Goal: Information Seeking & Learning: Learn about a topic

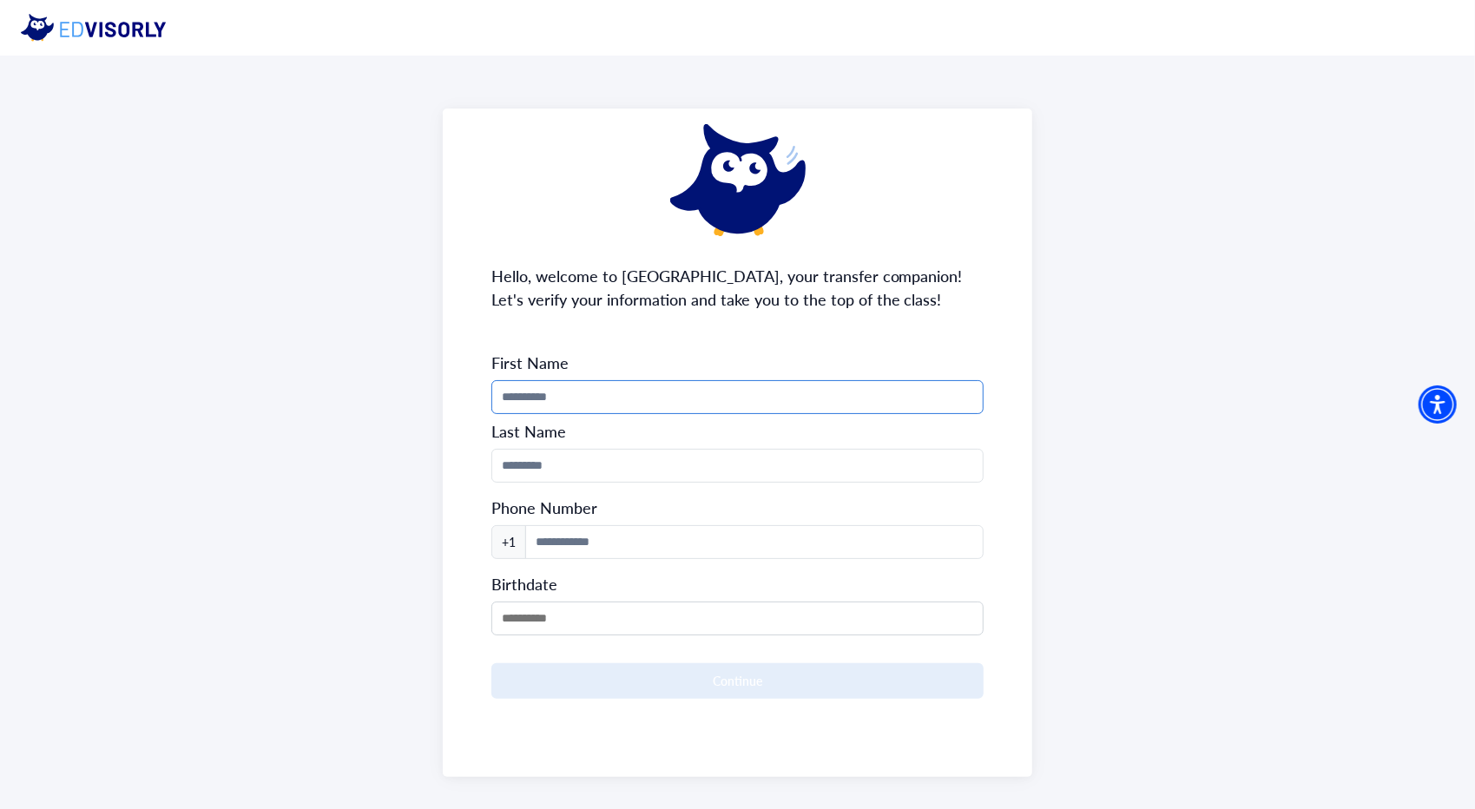
click at [532, 400] on input "Phone Number" at bounding box center [737, 397] width 493 height 34
drag, startPoint x: 571, startPoint y: 402, endPoint x: 538, endPoint y: 405, distance: 33.2
click at [538, 405] on input "**********" at bounding box center [737, 397] width 493 height 34
type input "*****"
click at [539, 468] on input "Phone Number" at bounding box center [737, 466] width 493 height 34
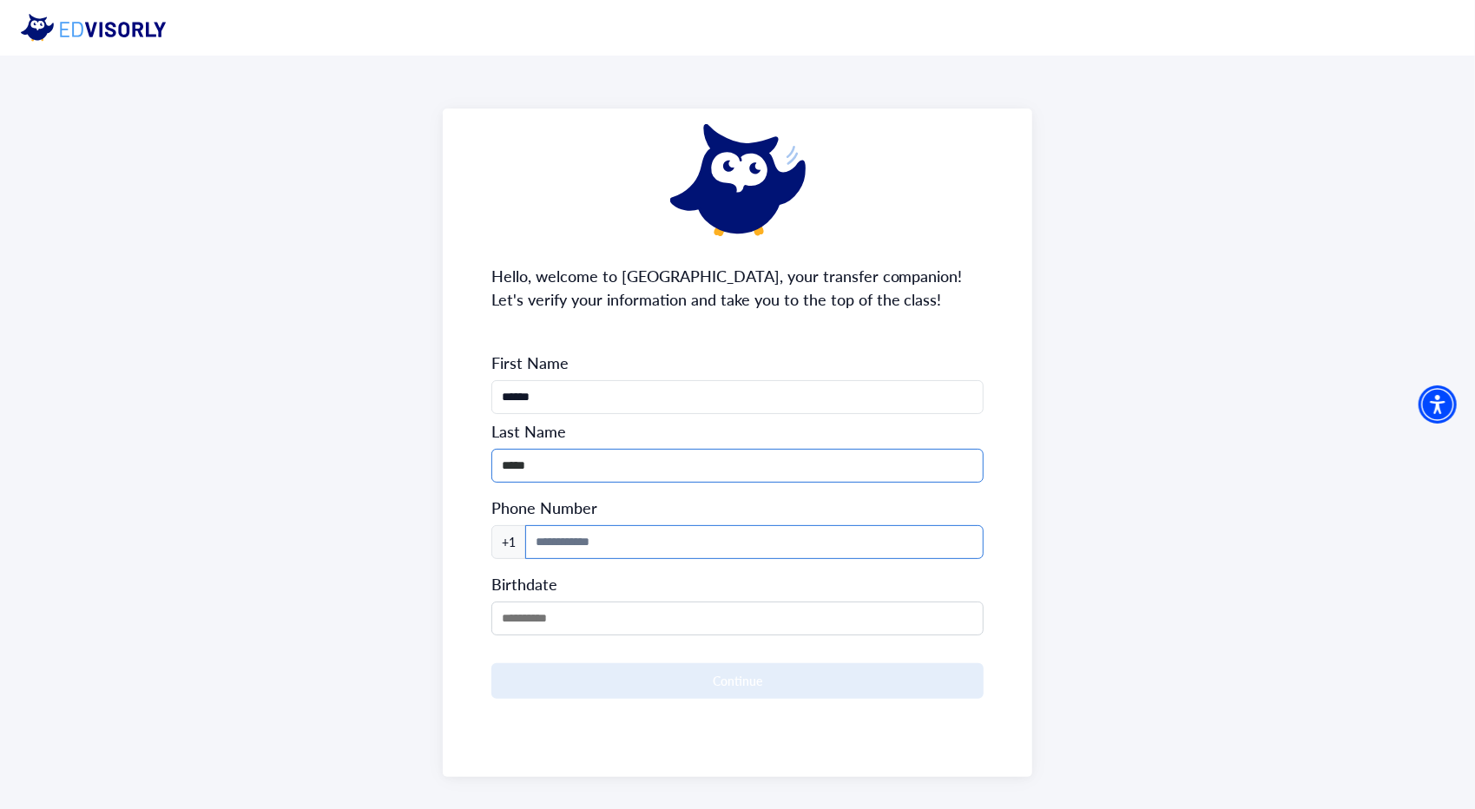
type input "*****"
click at [557, 538] on input at bounding box center [754, 542] width 459 height 34
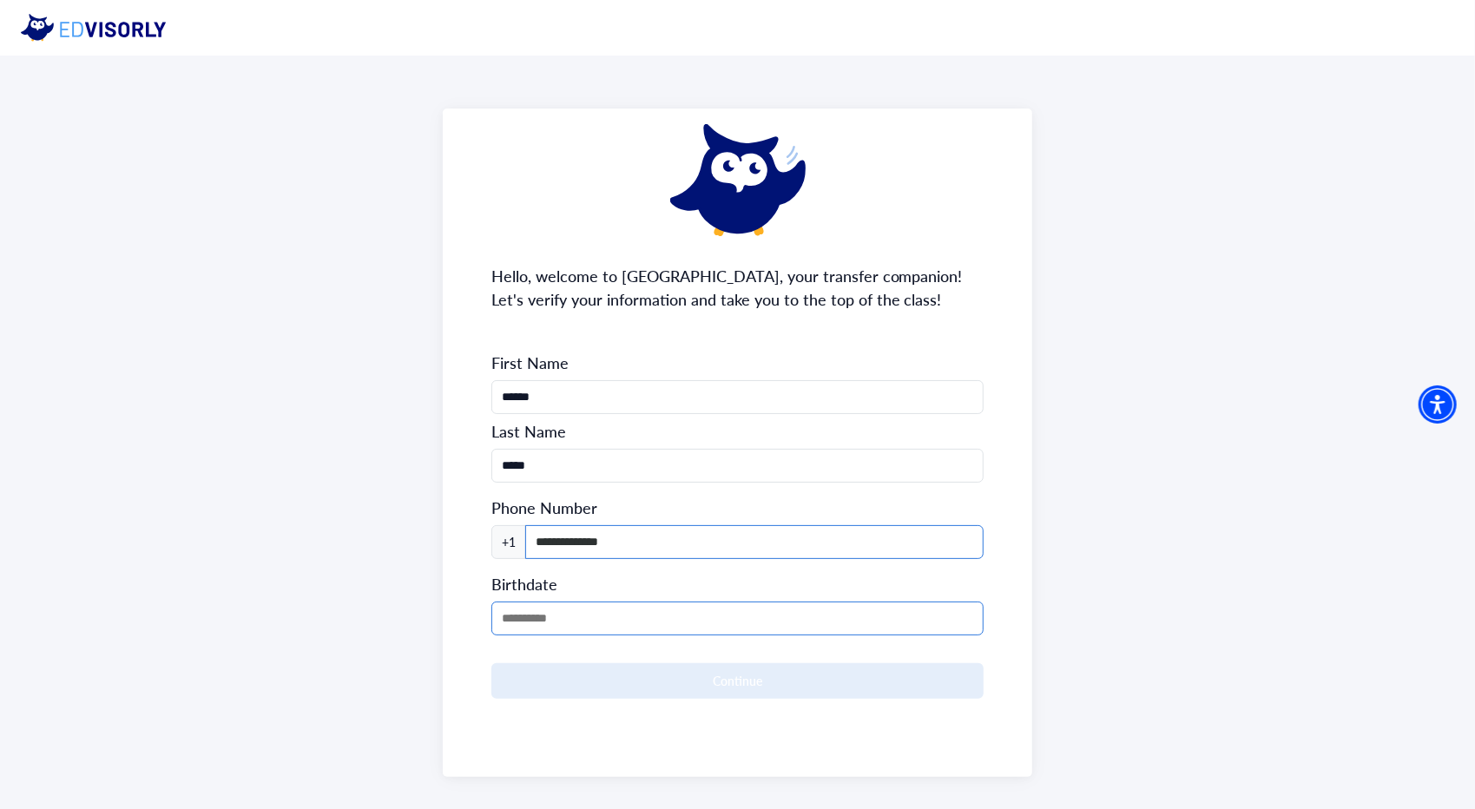
type input "**********"
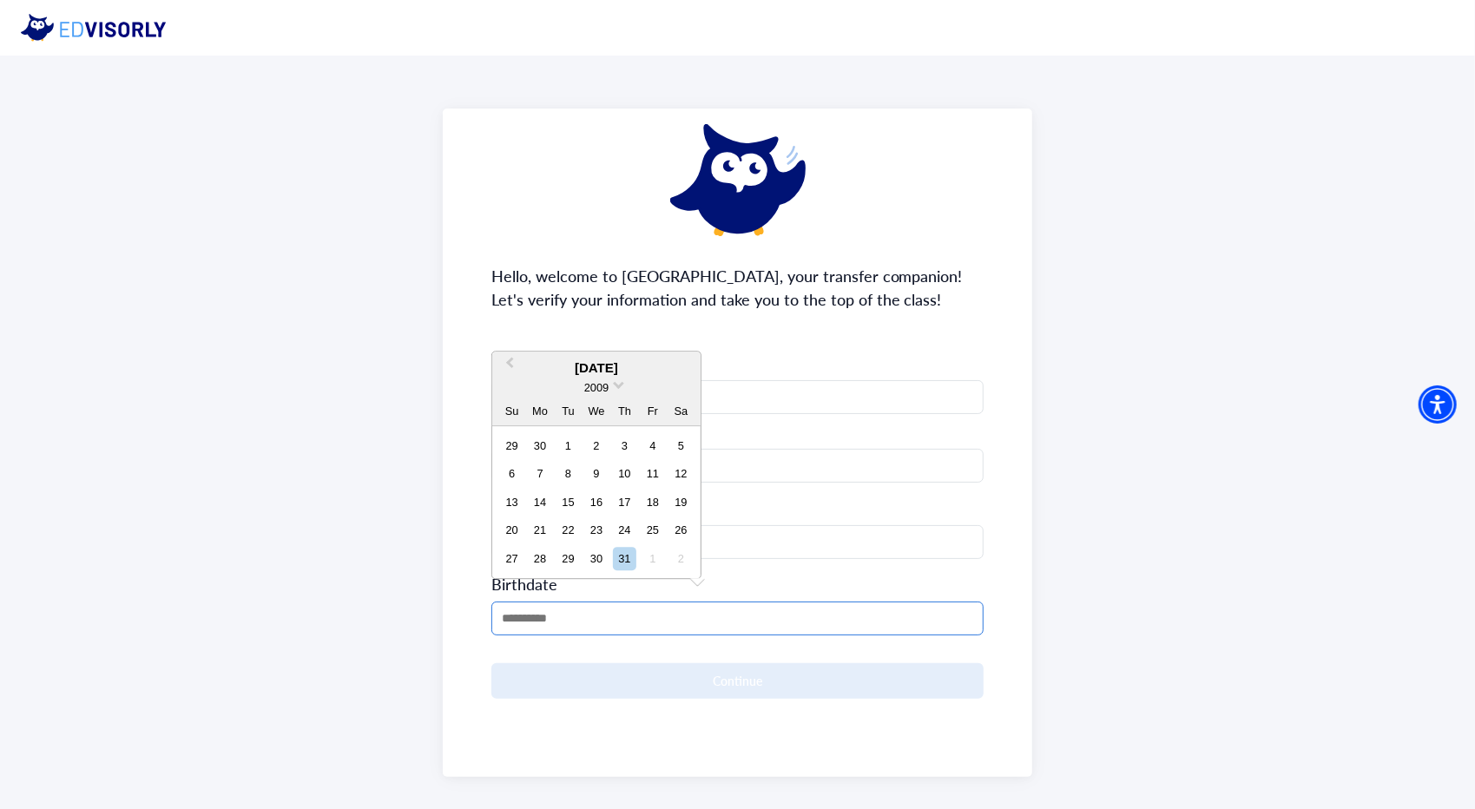
click at [545, 619] on input "MM/DD/YYYY" at bounding box center [737, 619] width 493 height 34
click at [510, 365] on span "Previous Month" at bounding box center [510, 367] width 0 height 26
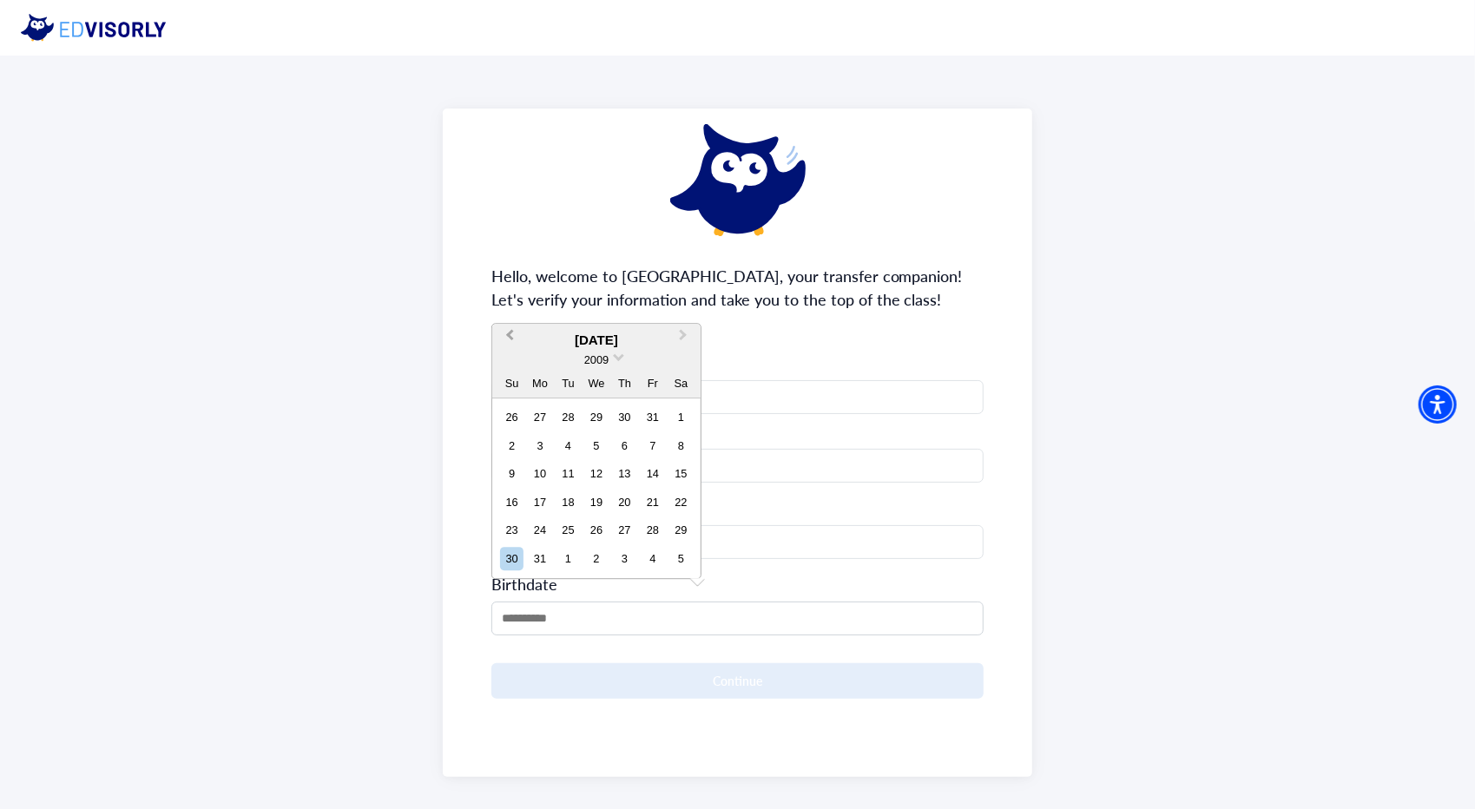
click at [514, 365] on div "2009" at bounding box center [596, 360] width 208 height 18
click at [615, 353] on span at bounding box center [618, 355] width 11 height 11
click at [607, 416] on div "2006" at bounding box center [596, 411] width 102 height 17
click at [682, 353] on div "August 2006 2006 Su Mo Tu We Th Fr Sa" at bounding box center [596, 389] width 208 height 74
click at [687, 362] on button "Next Month" at bounding box center [685, 368] width 28 height 28
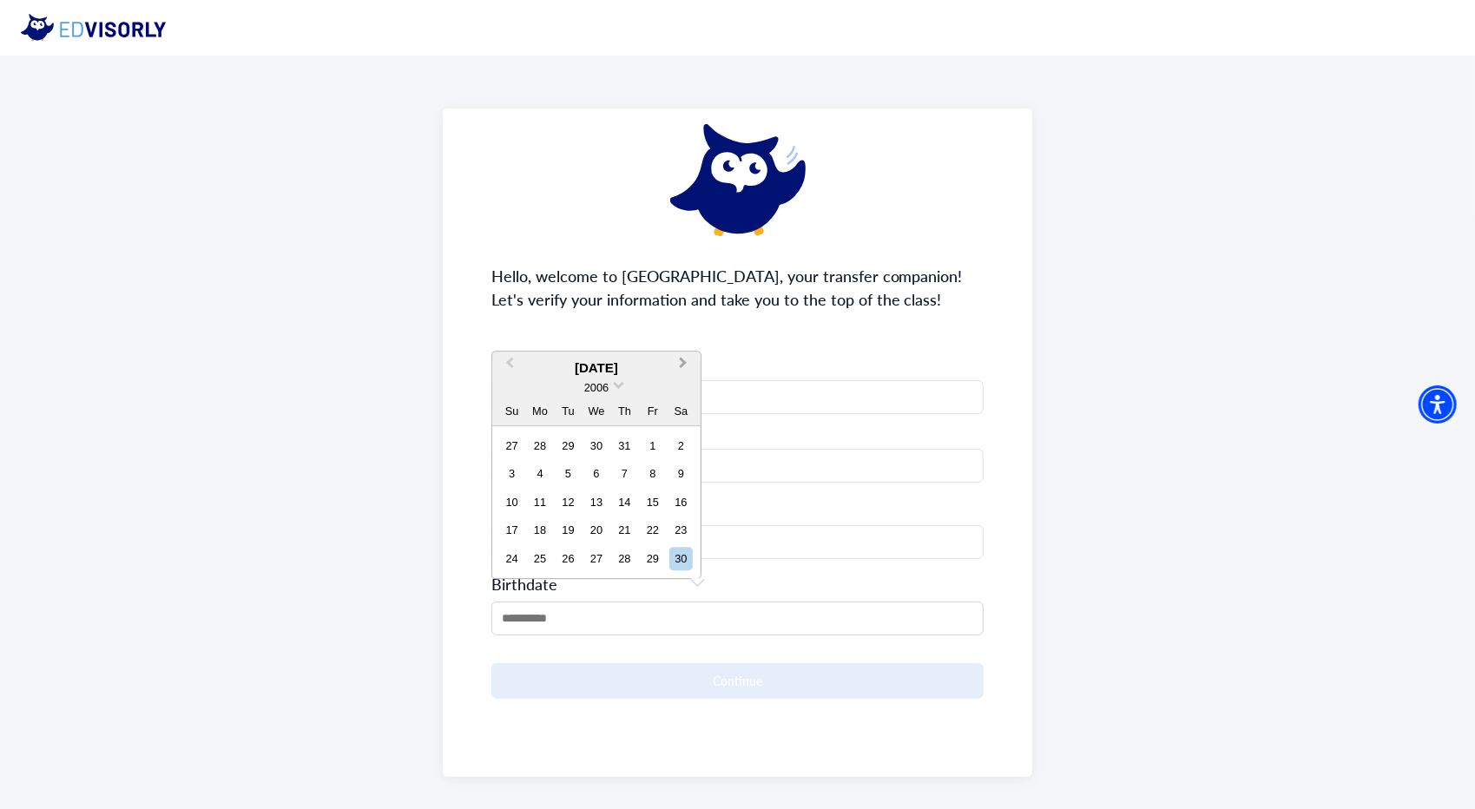
click at [687, 362] on button "Next Month" at bounding box center [685, 368] width 28 height 28
click at [660, 501] on div "20" at bounding box center [652, 502] width 23 height 23
type input "**********"
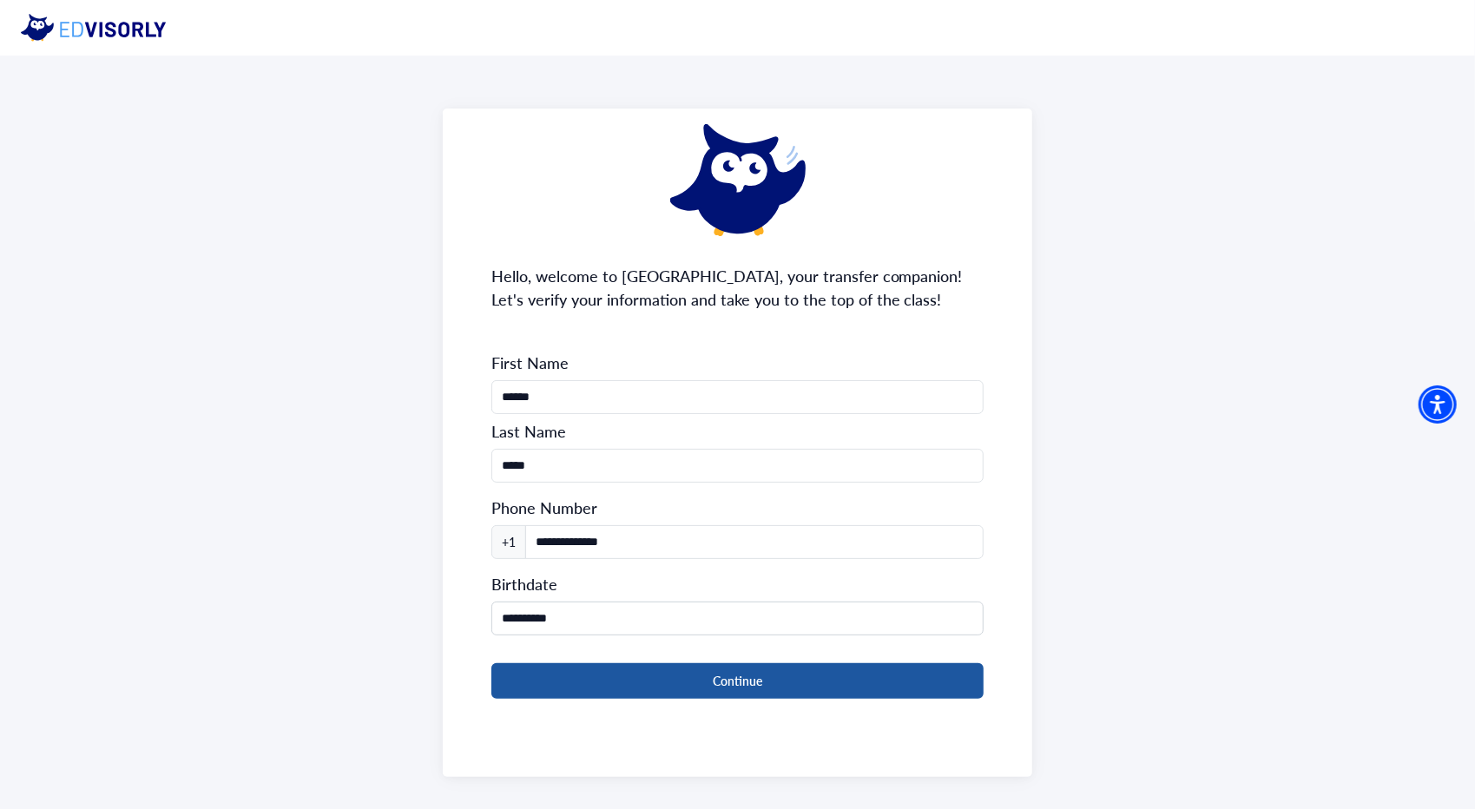
click at [620, 688] on button "Continue" at bounding box center [737, 681] width 493 height 36
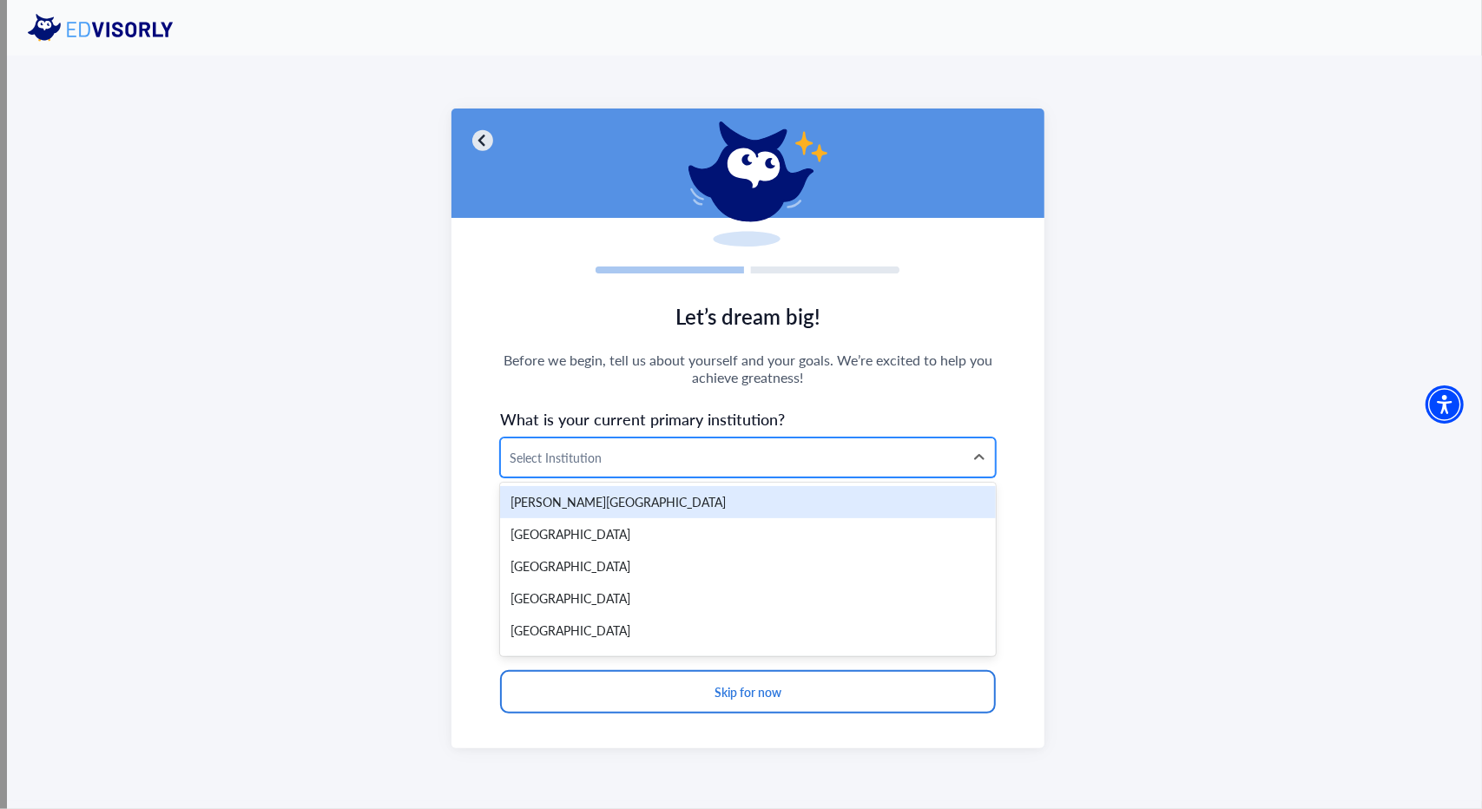
click at [641, 464] on div at bounding box center [732, 458] width 445 height 22
type input "*****"
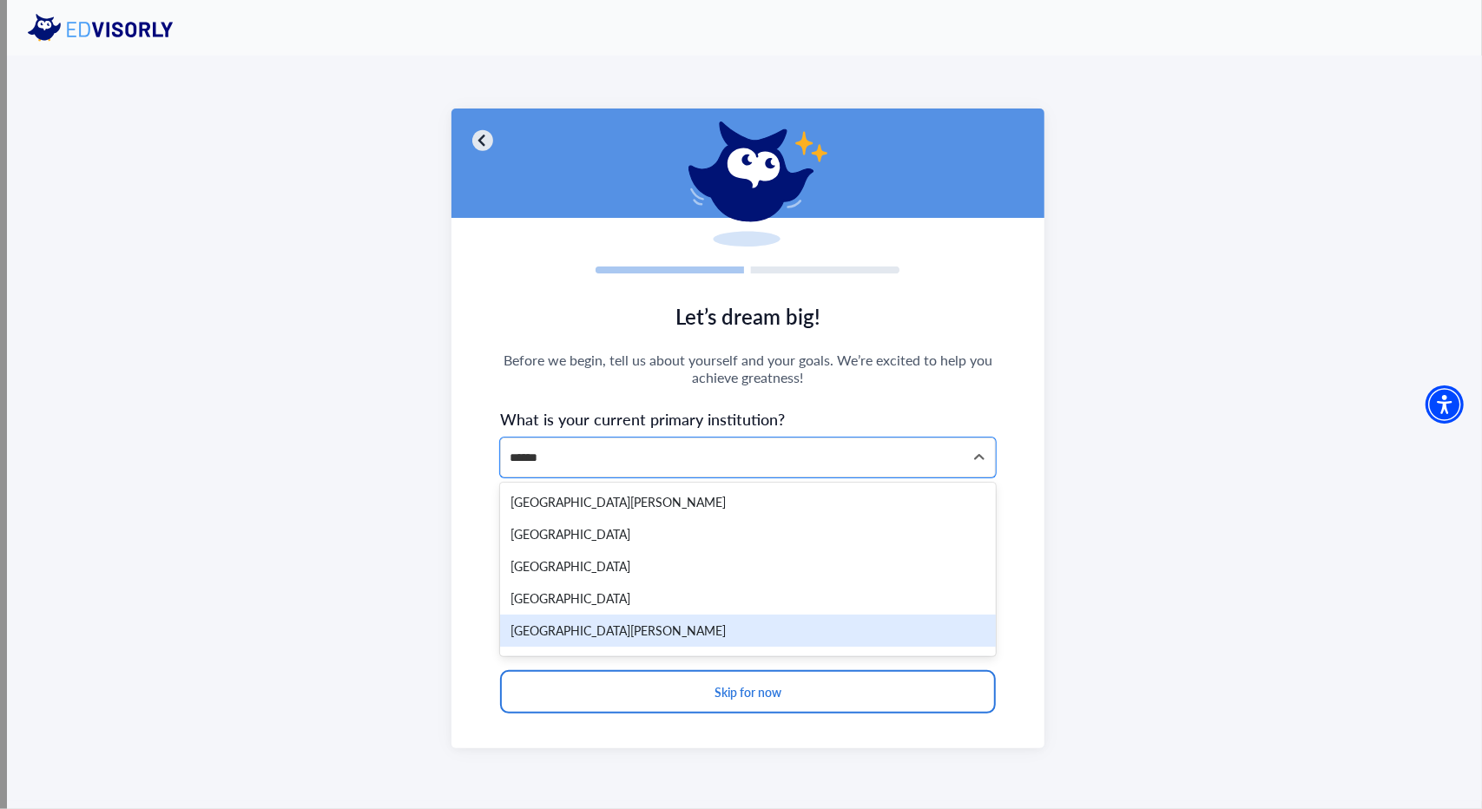
click at [570, 620] on div "Santa Monica College" at bounding box center [748, 631] width 496 height 32
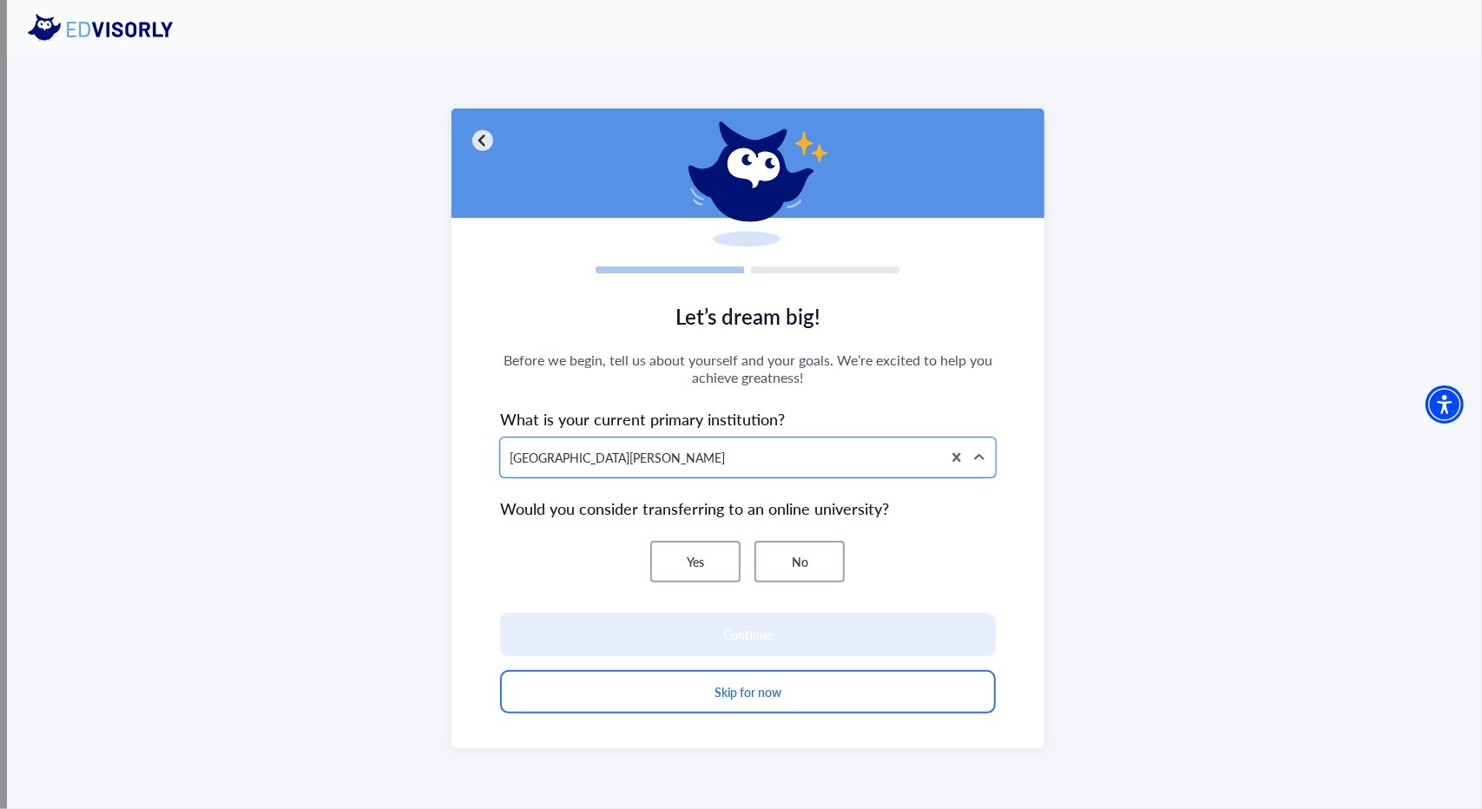
click at [828, 575] on button "No" at bounding box center [799, 562] width 90 height 42
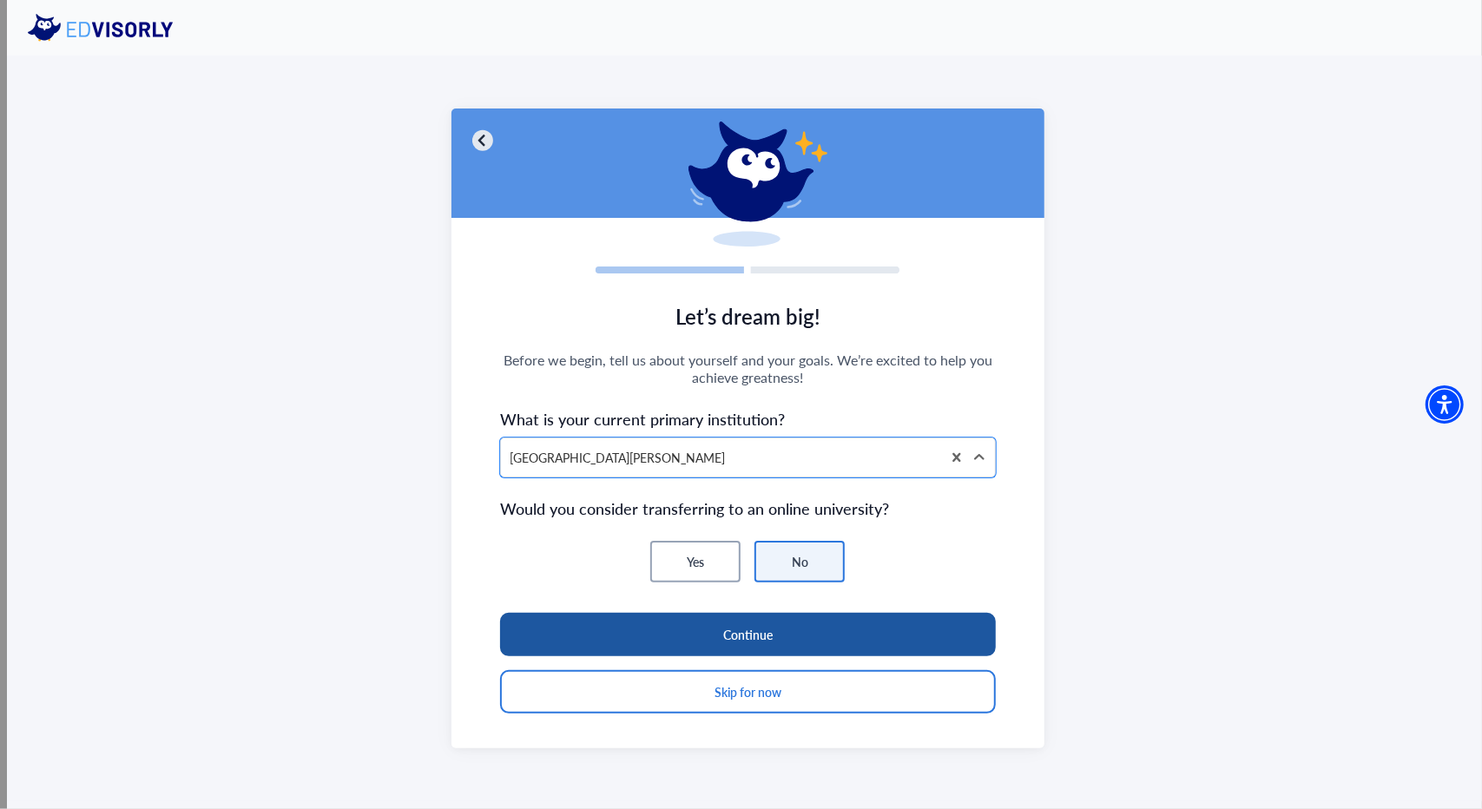
click at [721, 639] on button "Continue" at bounding box center [748, 634] width 496 height 43
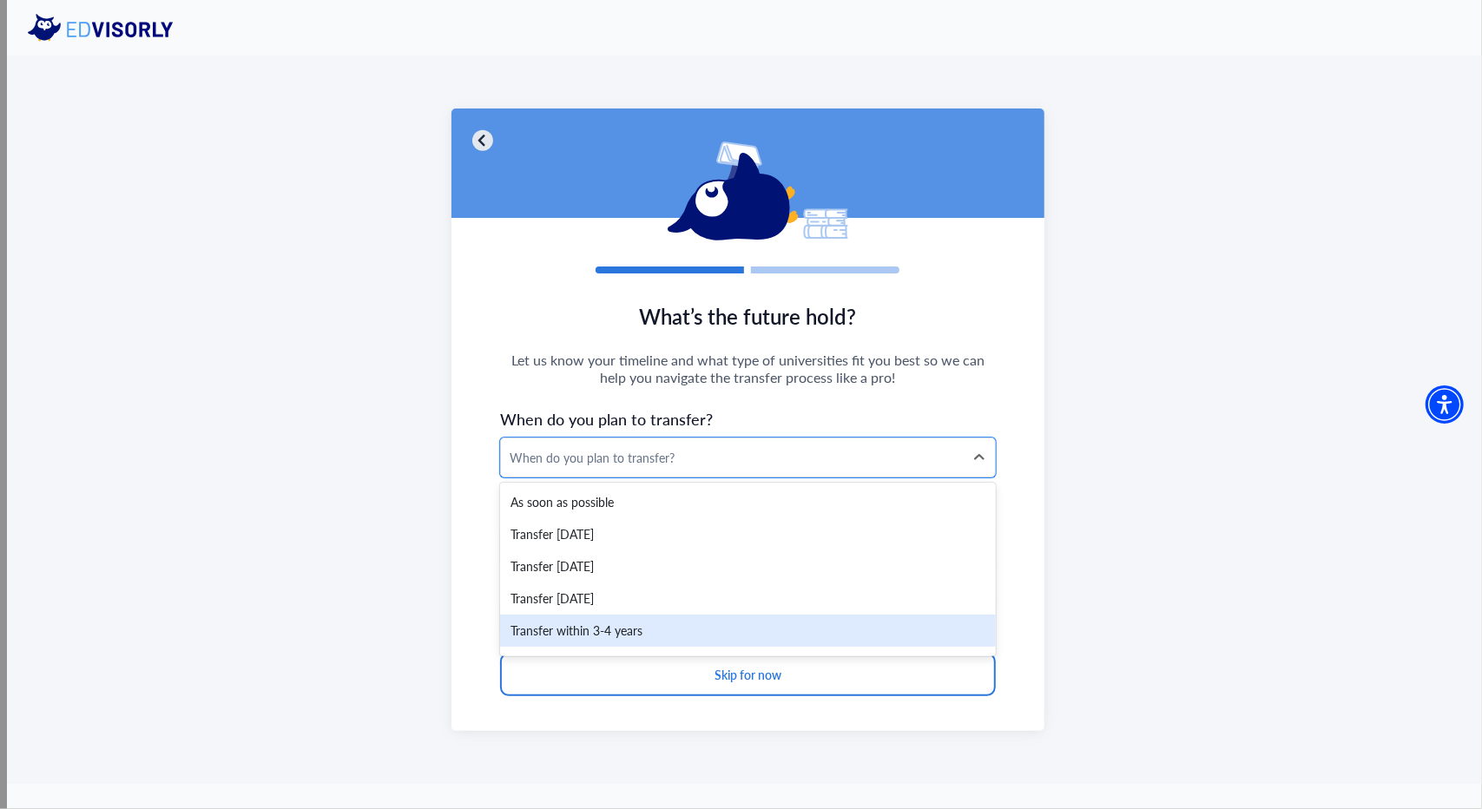
scroll to position [26, 0]
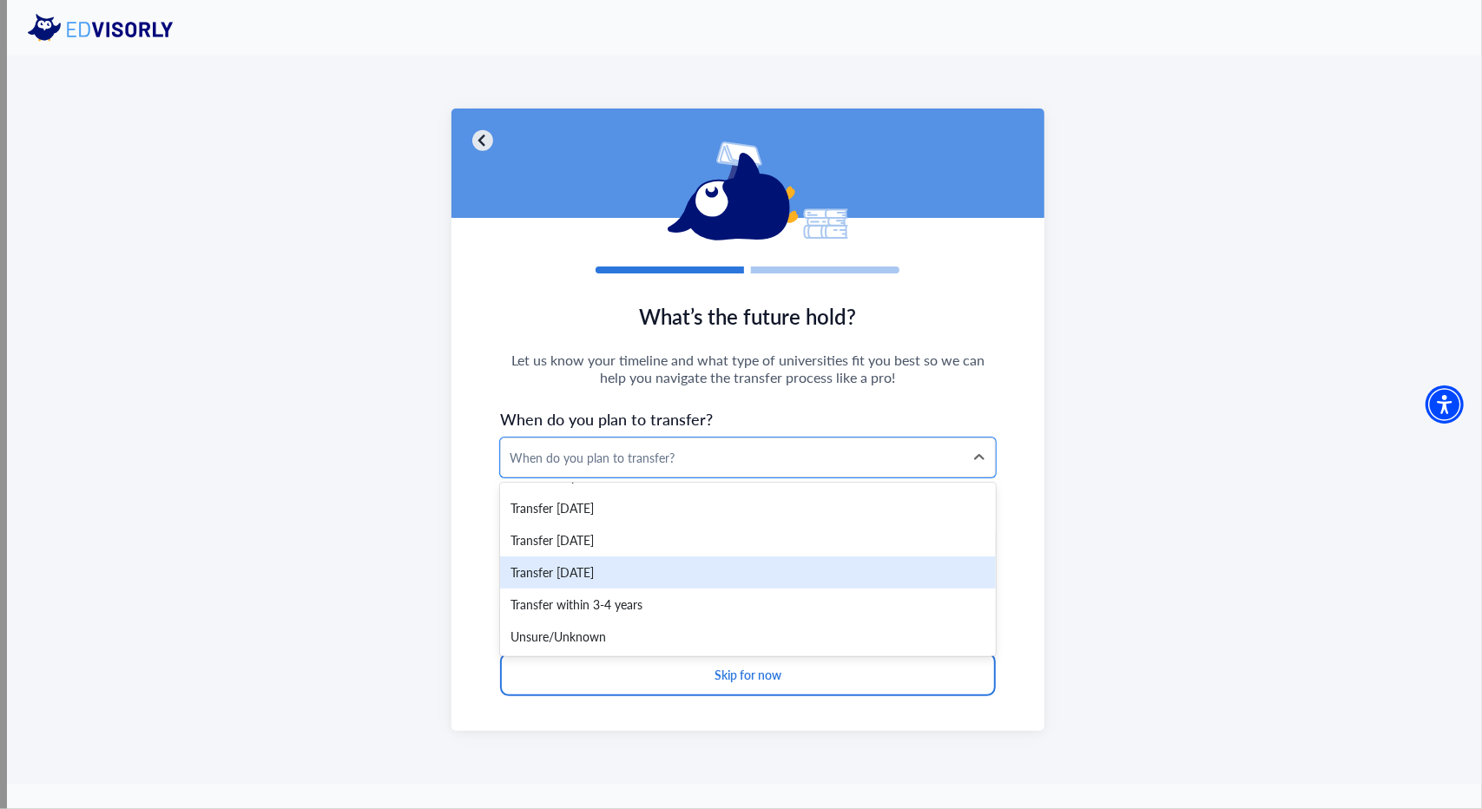
click at [620, 573] on div "Transfer within 2 years" at bounding box center [748, 572] width 496 height 32
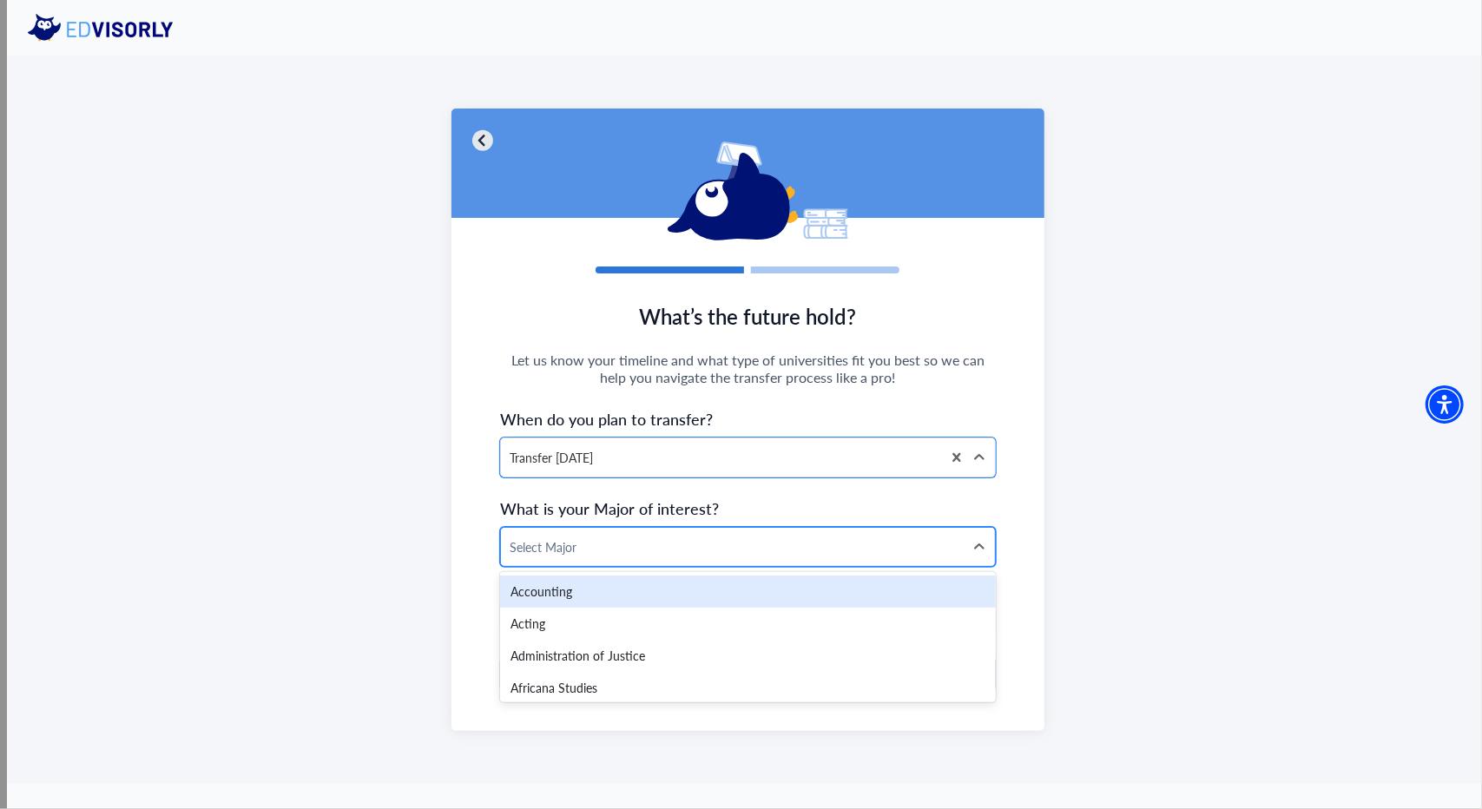
click at [625, 559] on div "Select Major" at bounding box center [732, 547] width 463 height 38
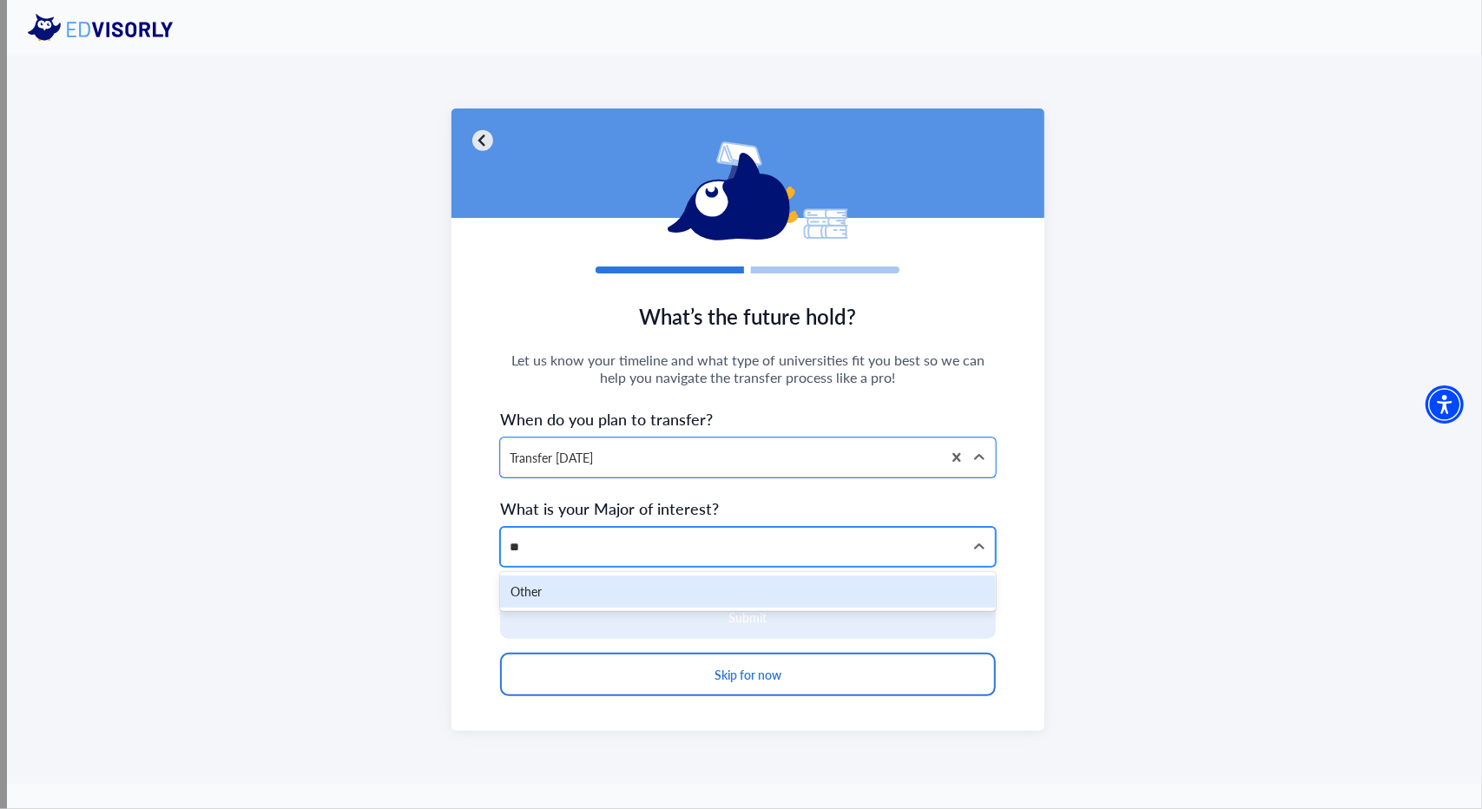
type input "*"
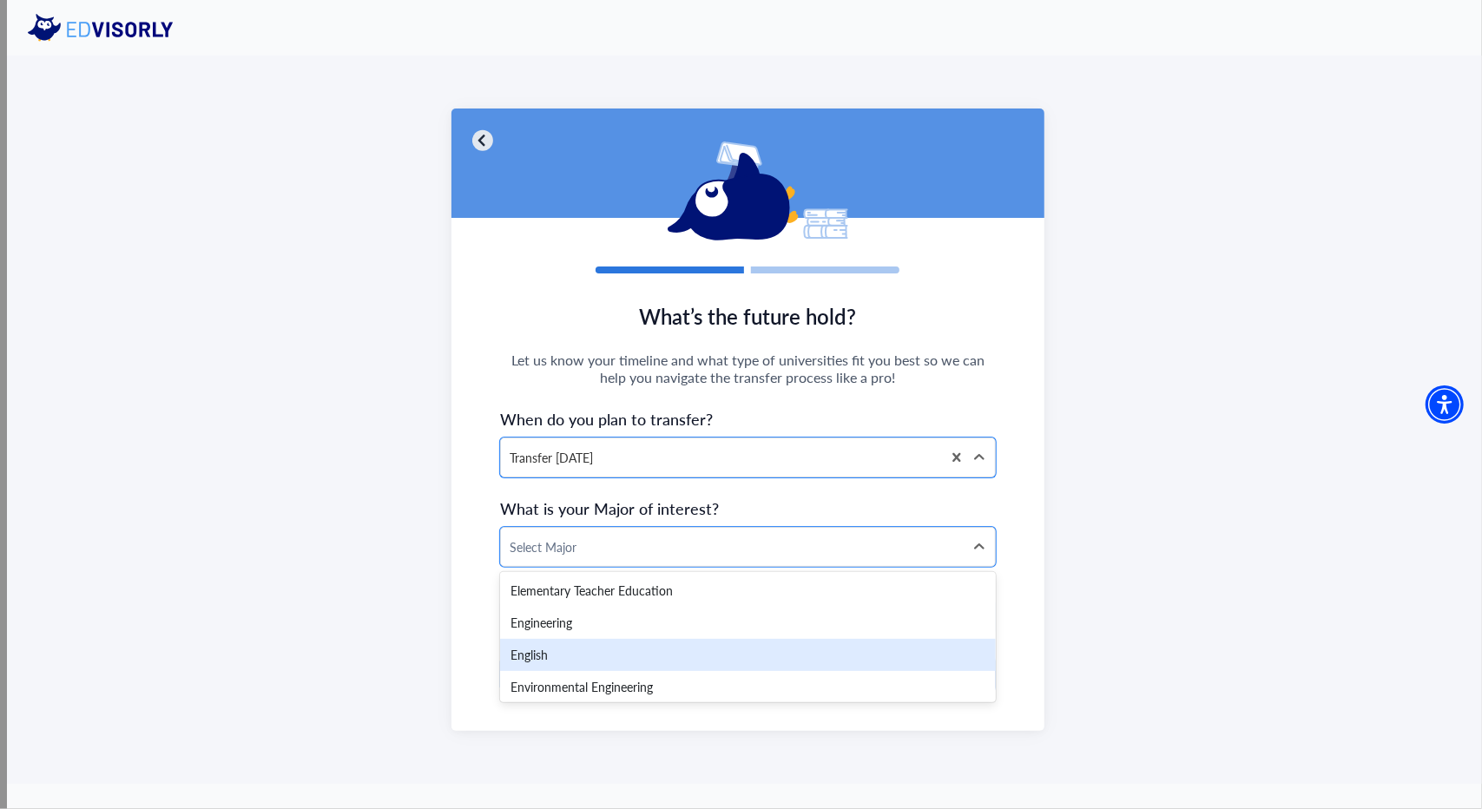
scroll to position [1254, 0]
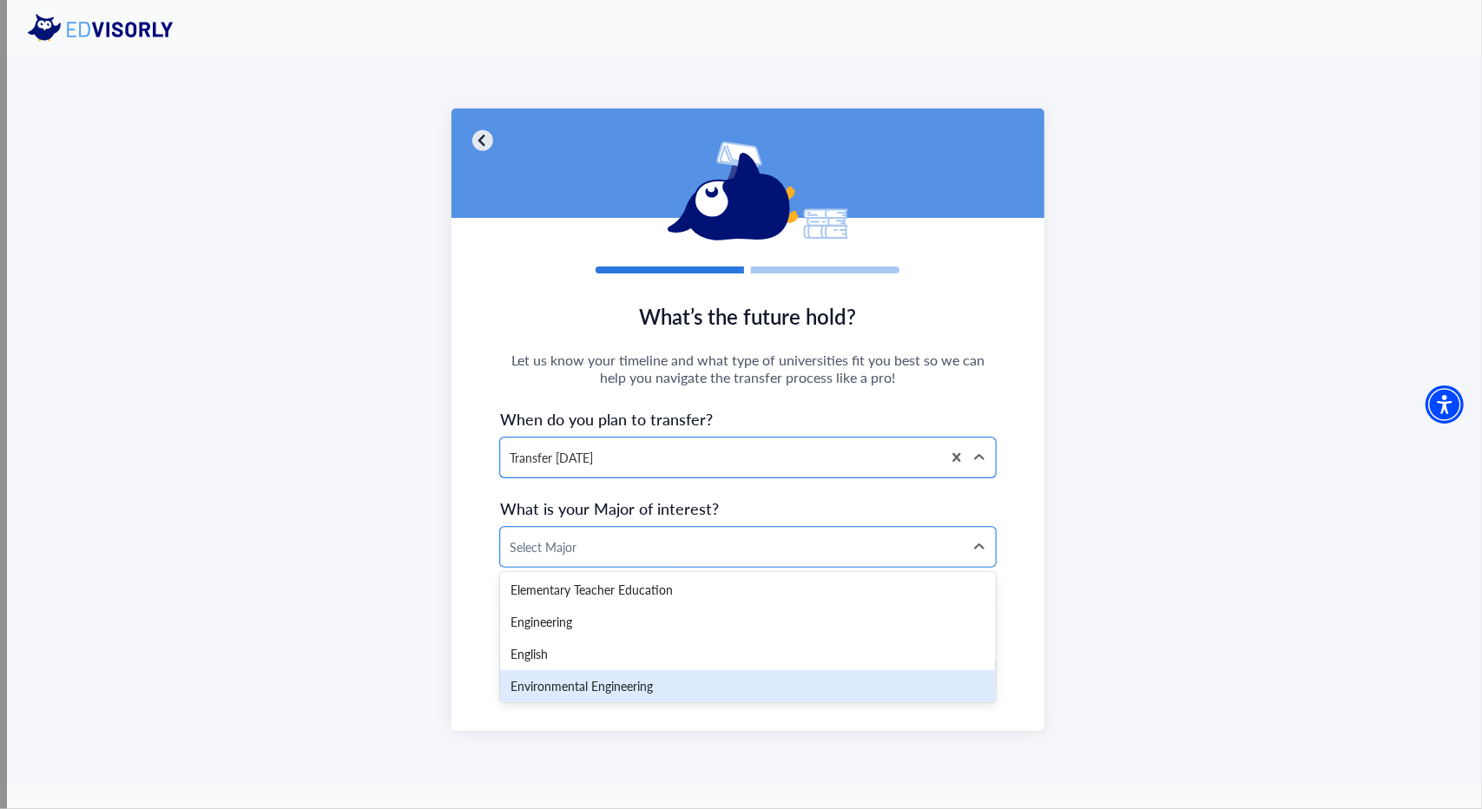
click at [420, 685] on div "What’s the future hold? Let us know your timeline and what type of universities…" at bounding box center [748, 420] width 1482 height 728
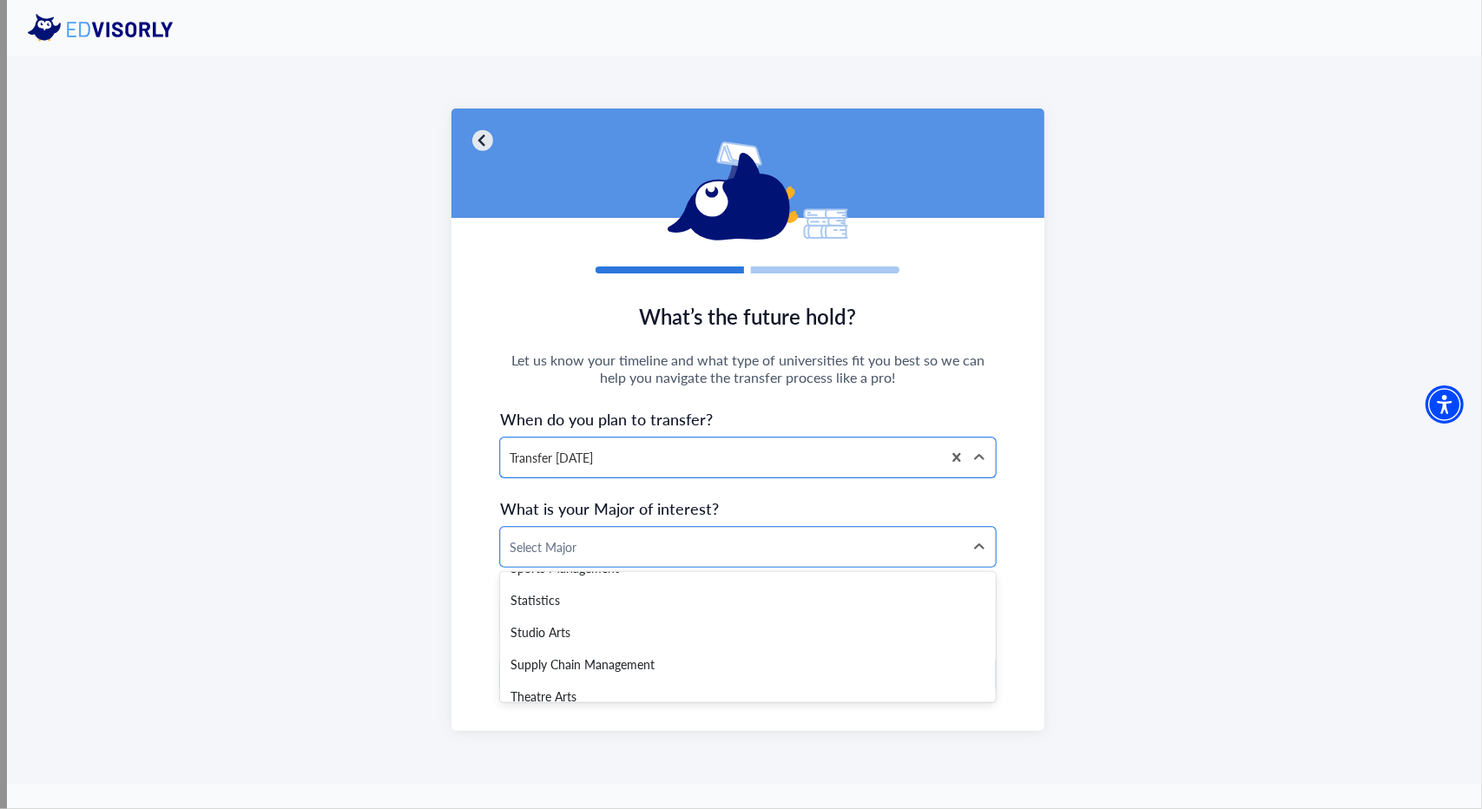
scroll to position [3539, 0]
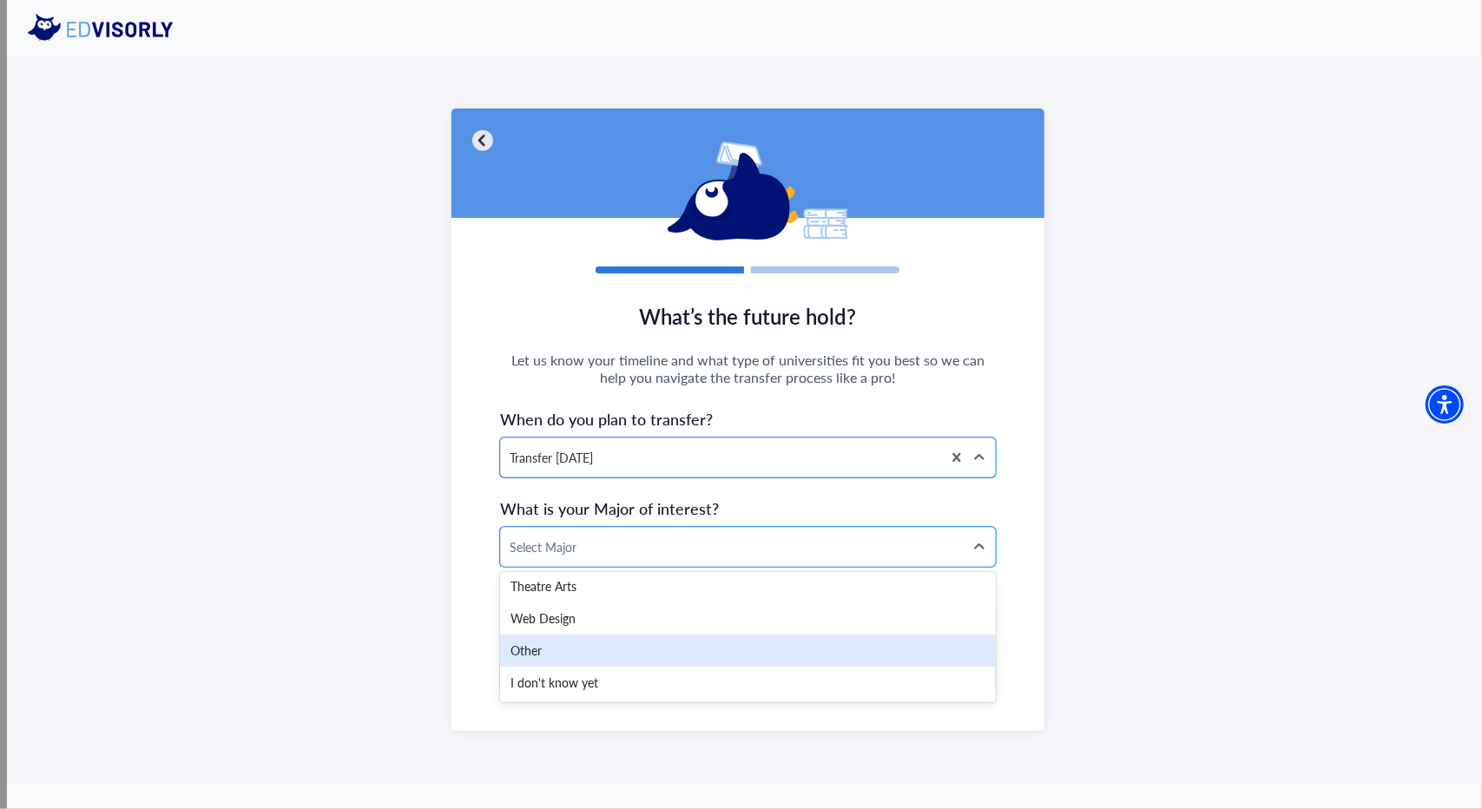
click at [541, 647] on div "Other" at bounding box center [748, 651] width 496 height 32
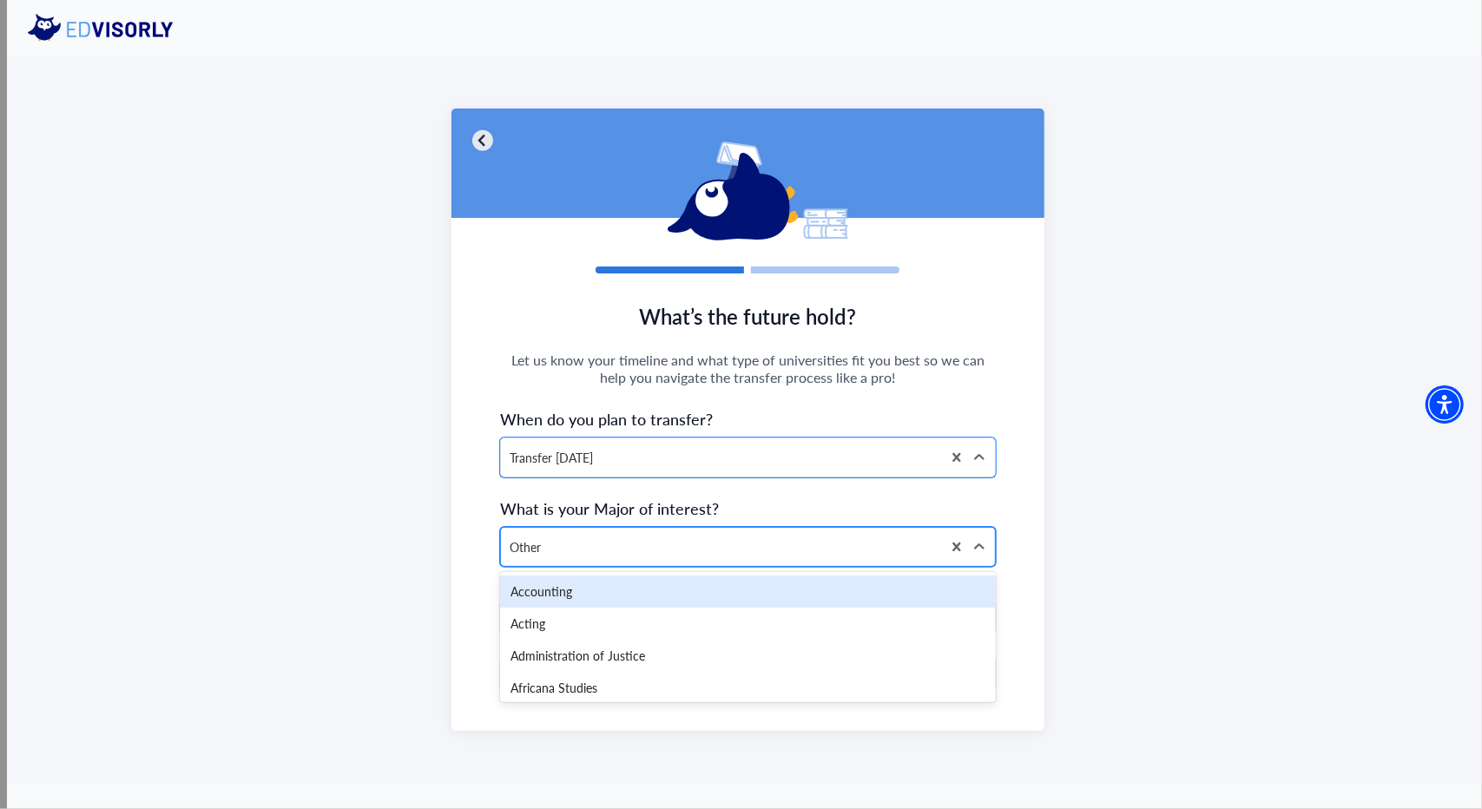
click at [655, 545] on div at bounding box center [721, 548] width 423 height 22
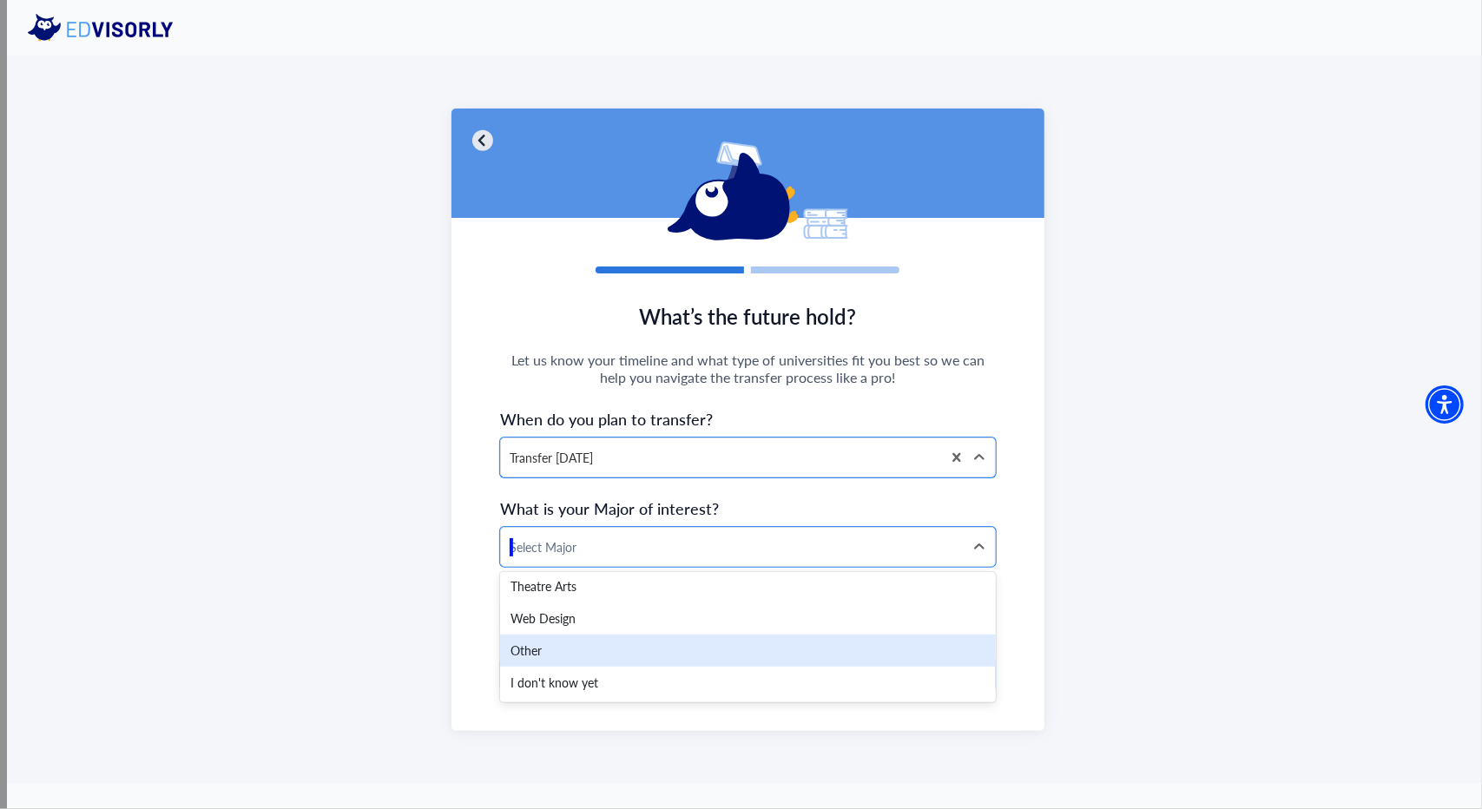
click at [551, 642] on div "Other" at bounding box center [748, 651] width 496 height 32
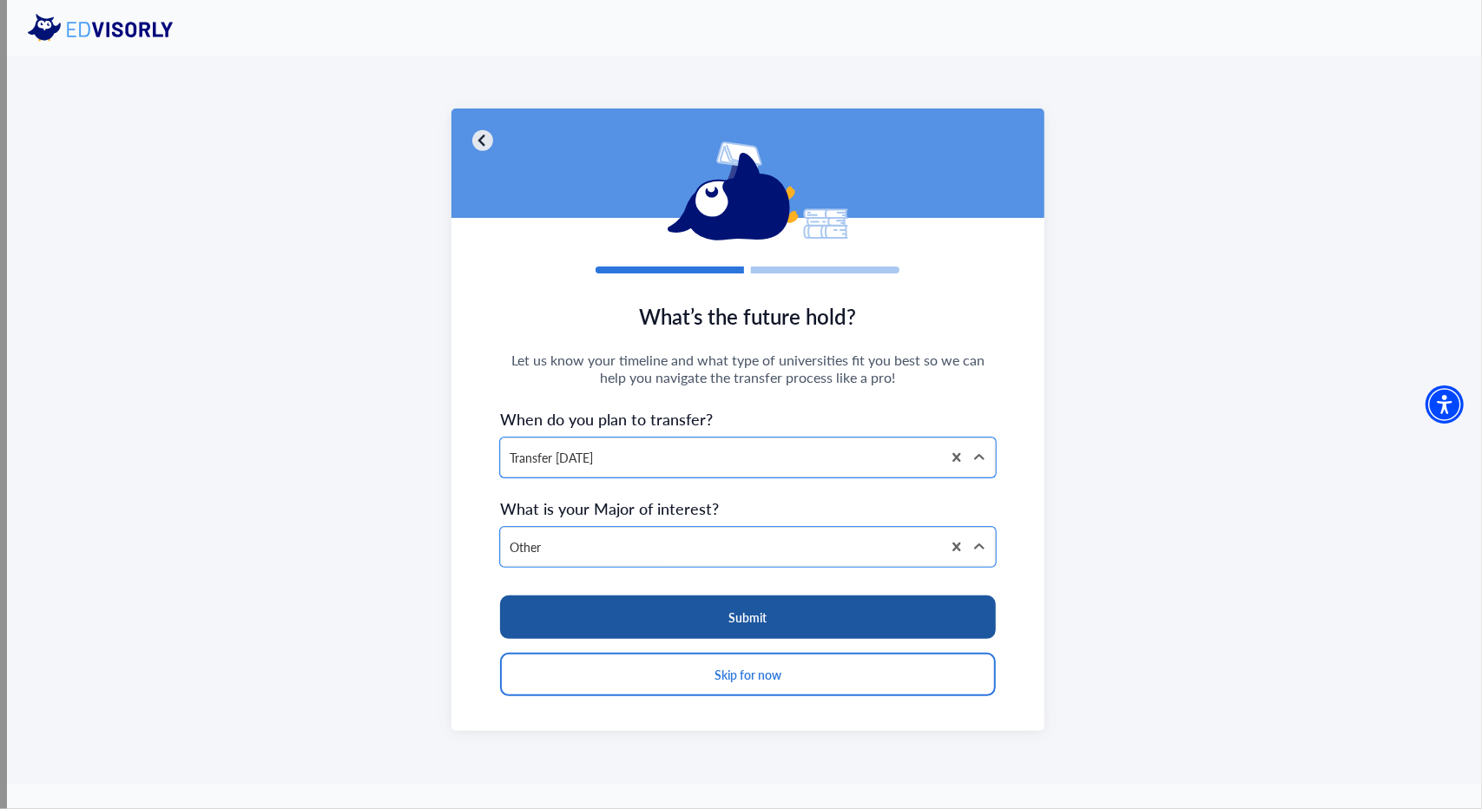
click at [664, 618] on button "Submit" at bounding box center [748, 617] width 496 height 43
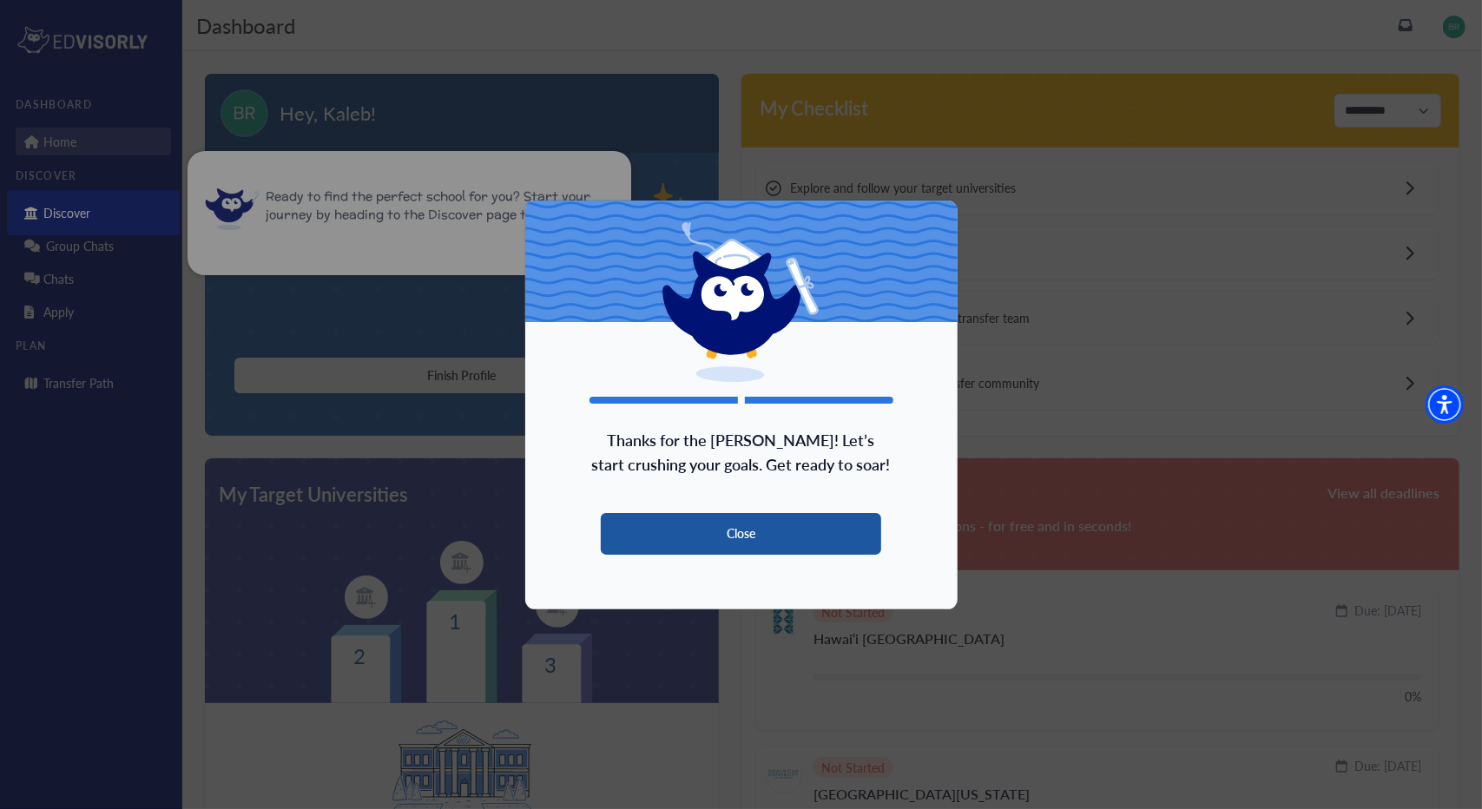
click at [726, 543] on button "Close" at bounding box center [741, 534] width 281 height 42
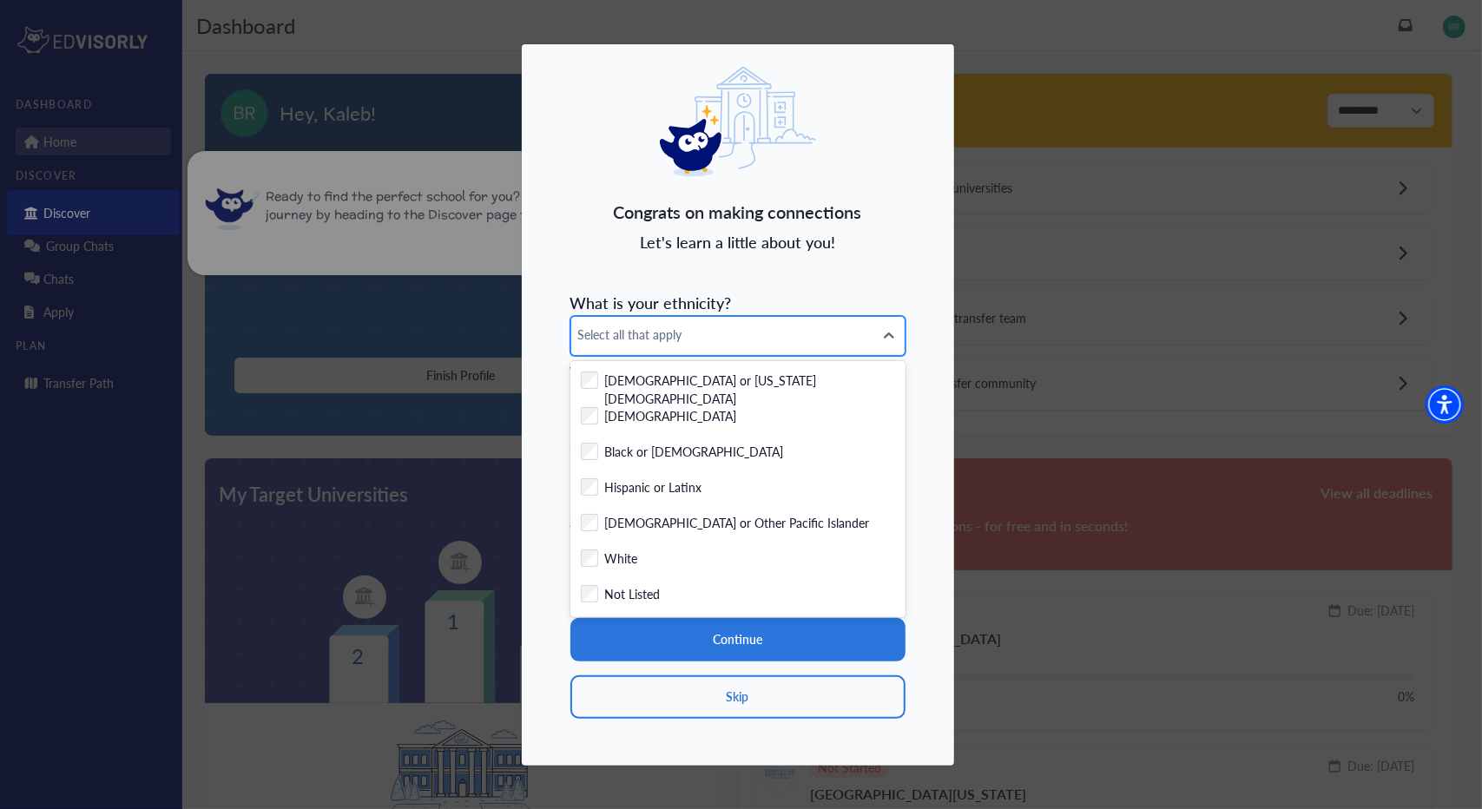
click at [753, 333] on span "Select all that apply" at bounding box center [722, 335] width 288 height 18
click at [605, 589] on label "Not Listed" at bounding box center [633, 596] width 56 height 22
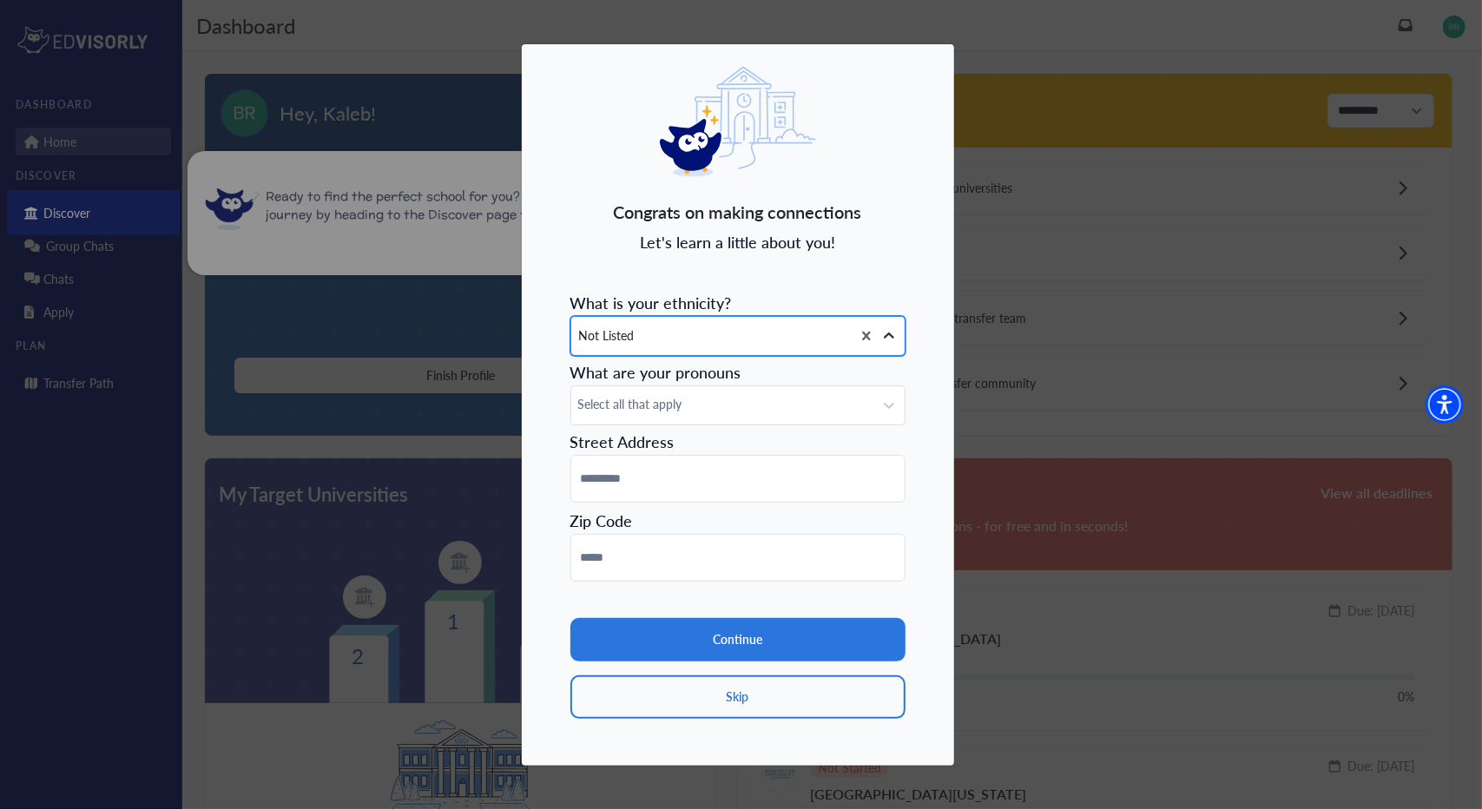
click at [894, 334] on icon at bounding box center [888, 335] width 17 height 17
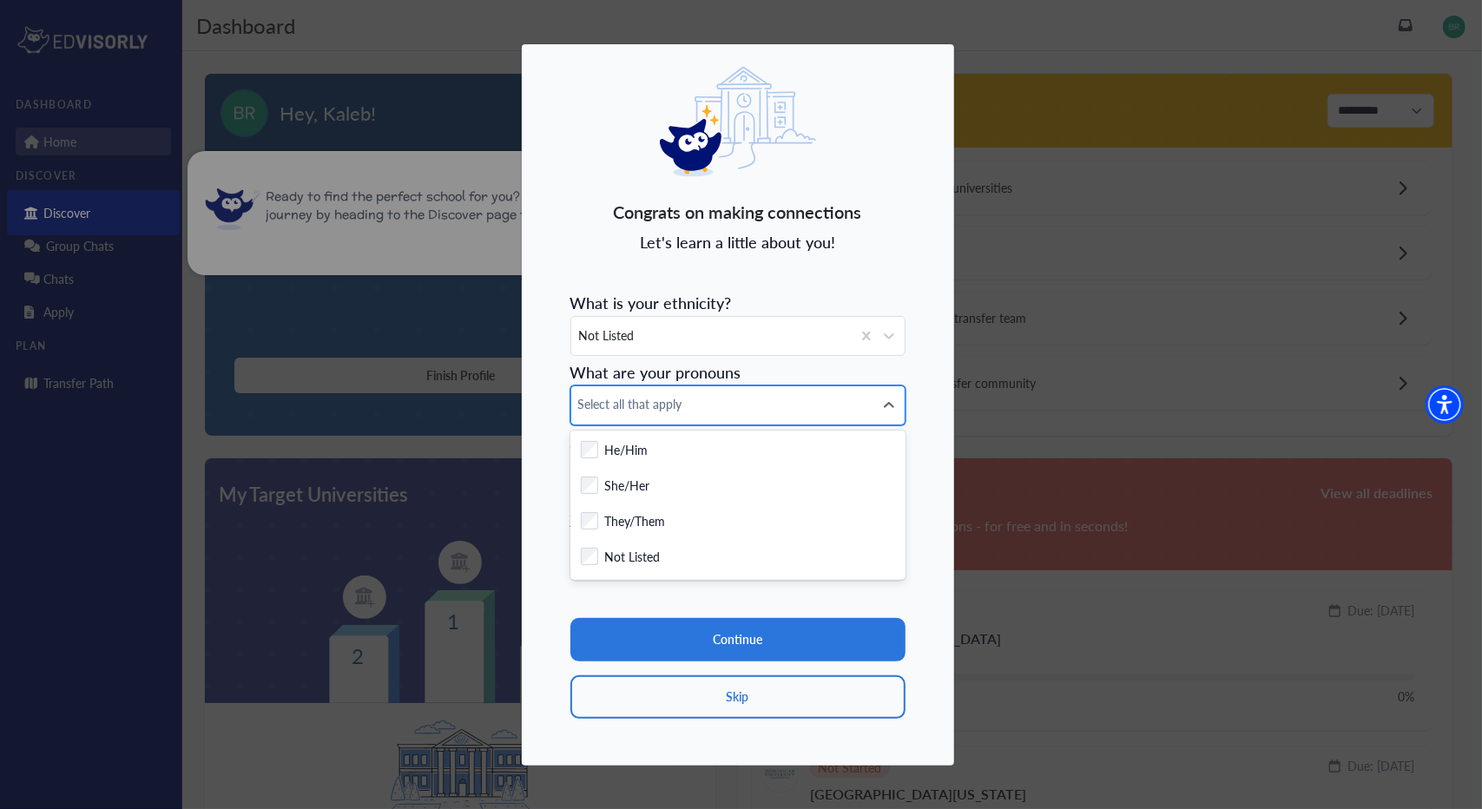
click at [865, 392] on div "Select all that apply" at bounding box center [722, 405] width 302 height 38
click at [898, 400] on div at bounding box center [888, 405] width 31 height 31
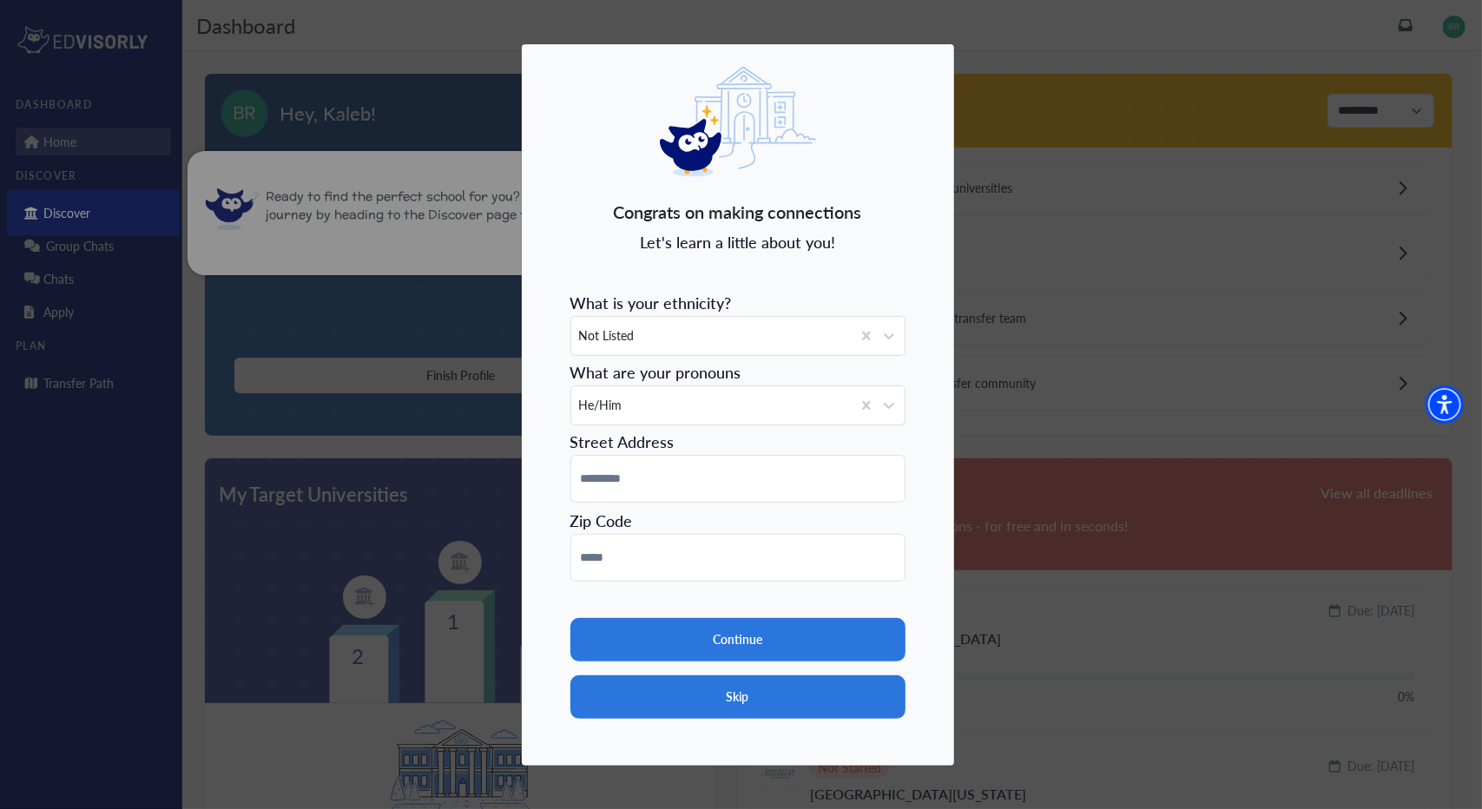
click at [745, 712] on button "Skip" at bounding box center [737, 696] width 335 height 43
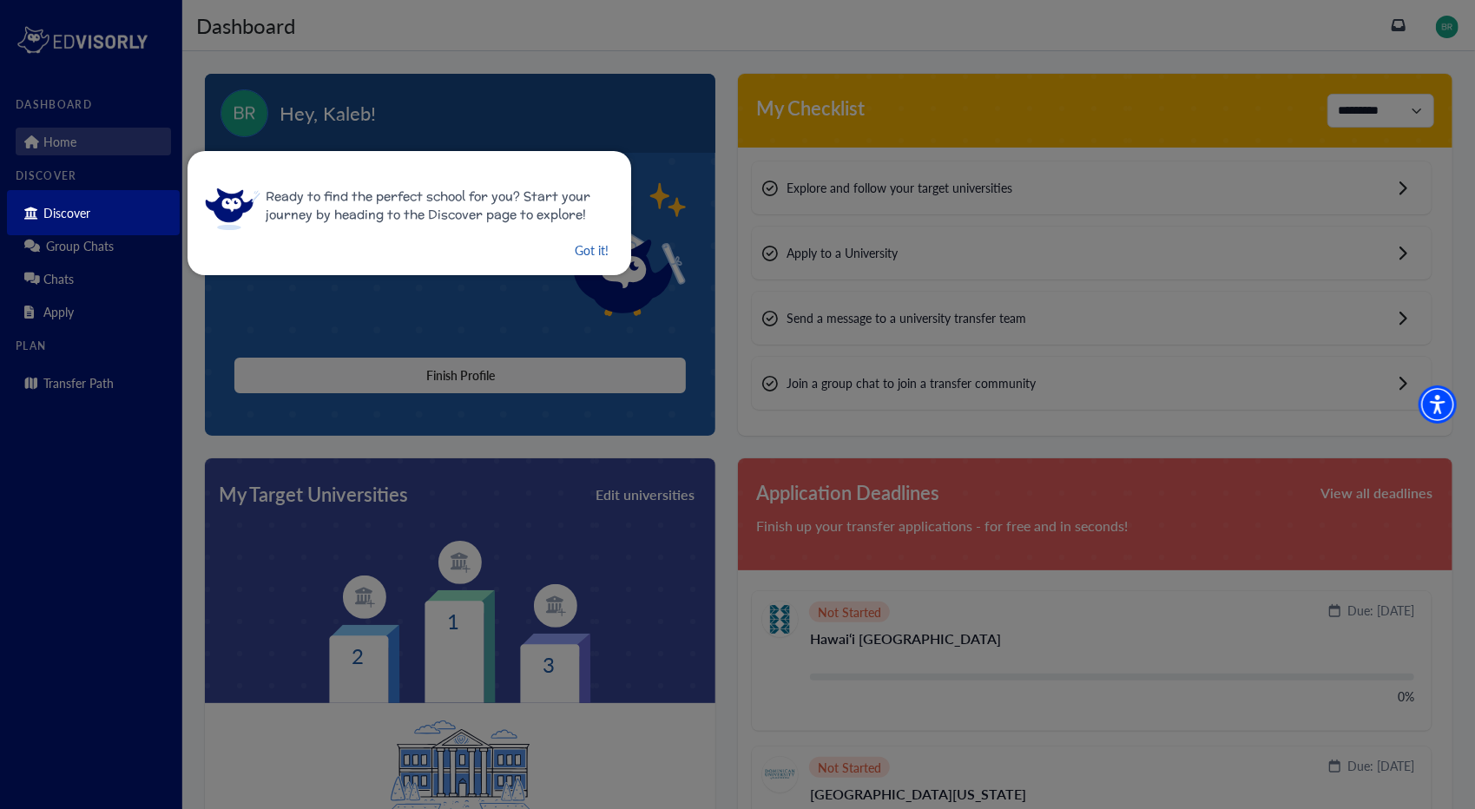
click at [576, 244] on button "Got it!" at bounding box center [591, 251] width 37 height 22
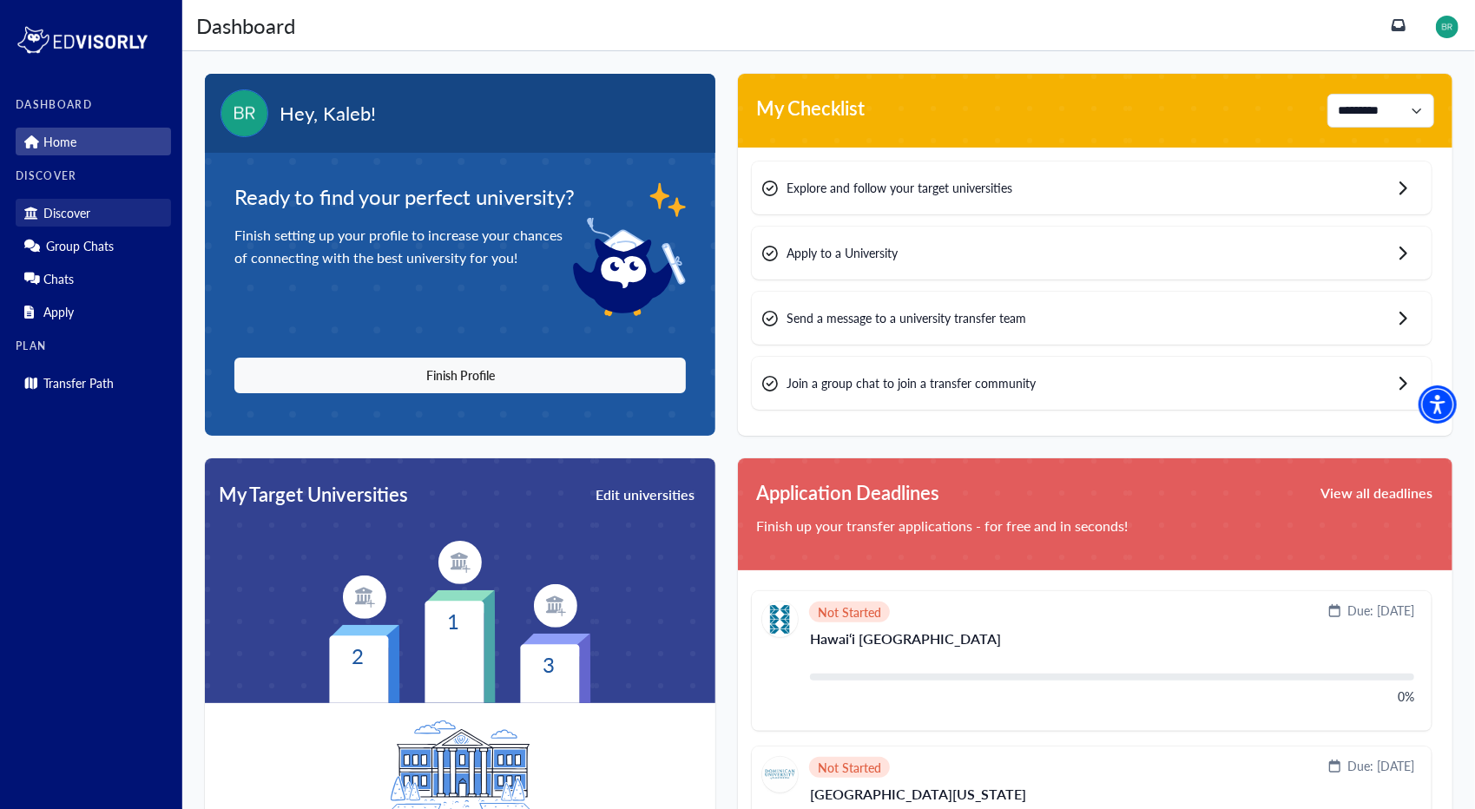
click at [92, 221] on link "Discover" at bounding box center [93, 213] width 155 height 28
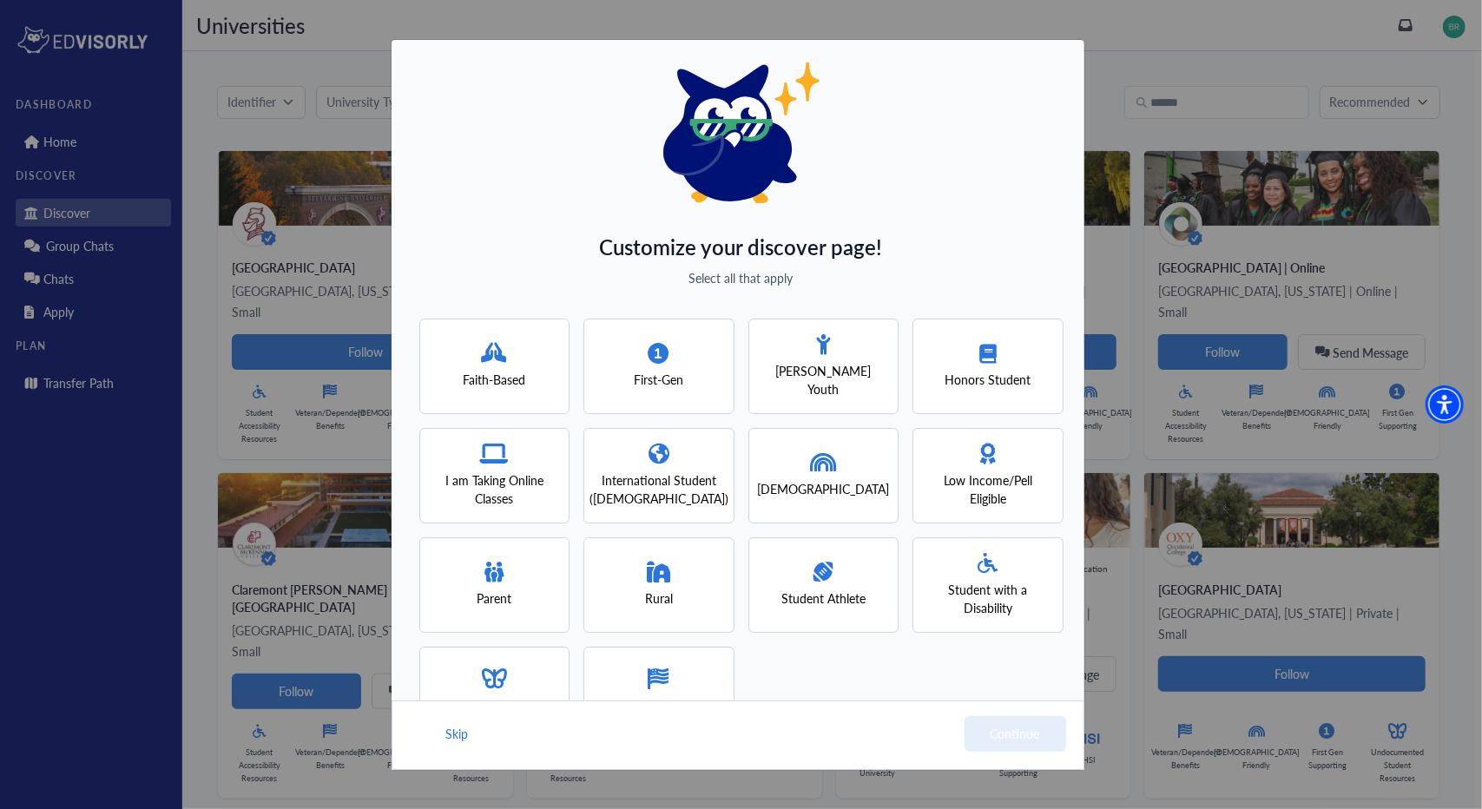
click at [649, 485] on span "International Student (F1 Visa)" at bounding box center [658, 489] width 139 height 36
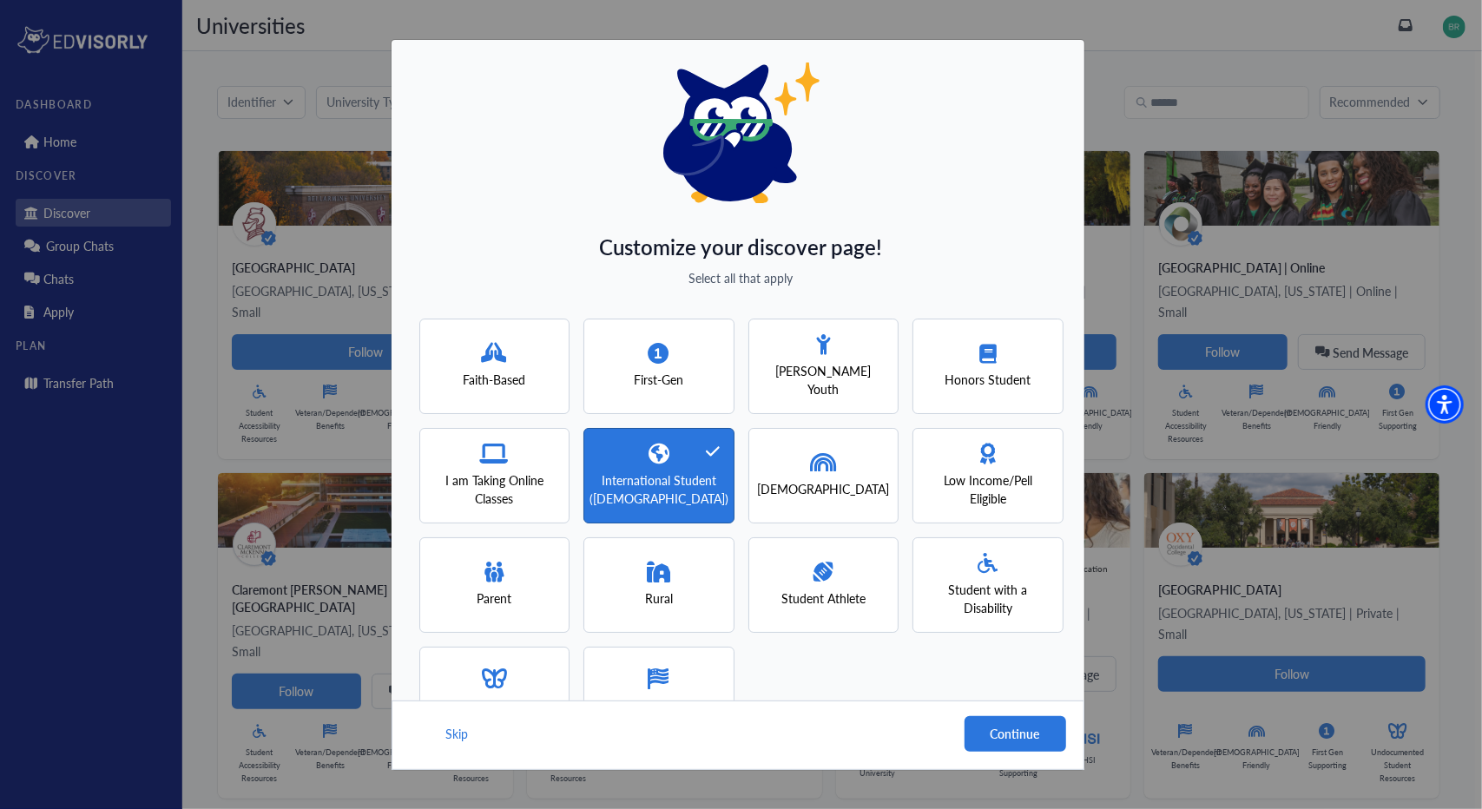
click at [979, 480] on span "Low Income/Pell Eligible" at bounding box center [988, 489] width 120 height 36
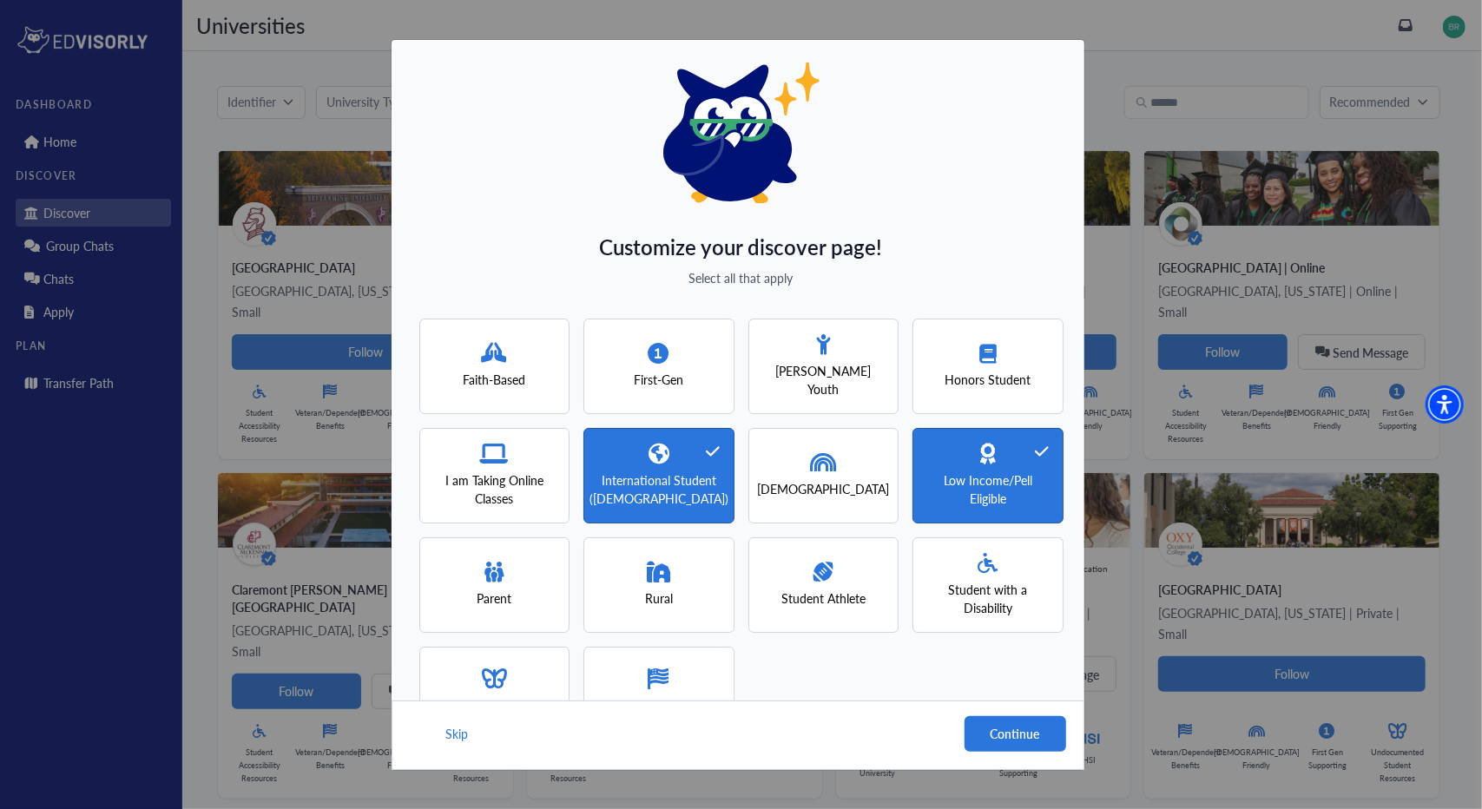
click at [644, 380] on span "First-Gen" at bounding box center [658, 380] width 49 height 18
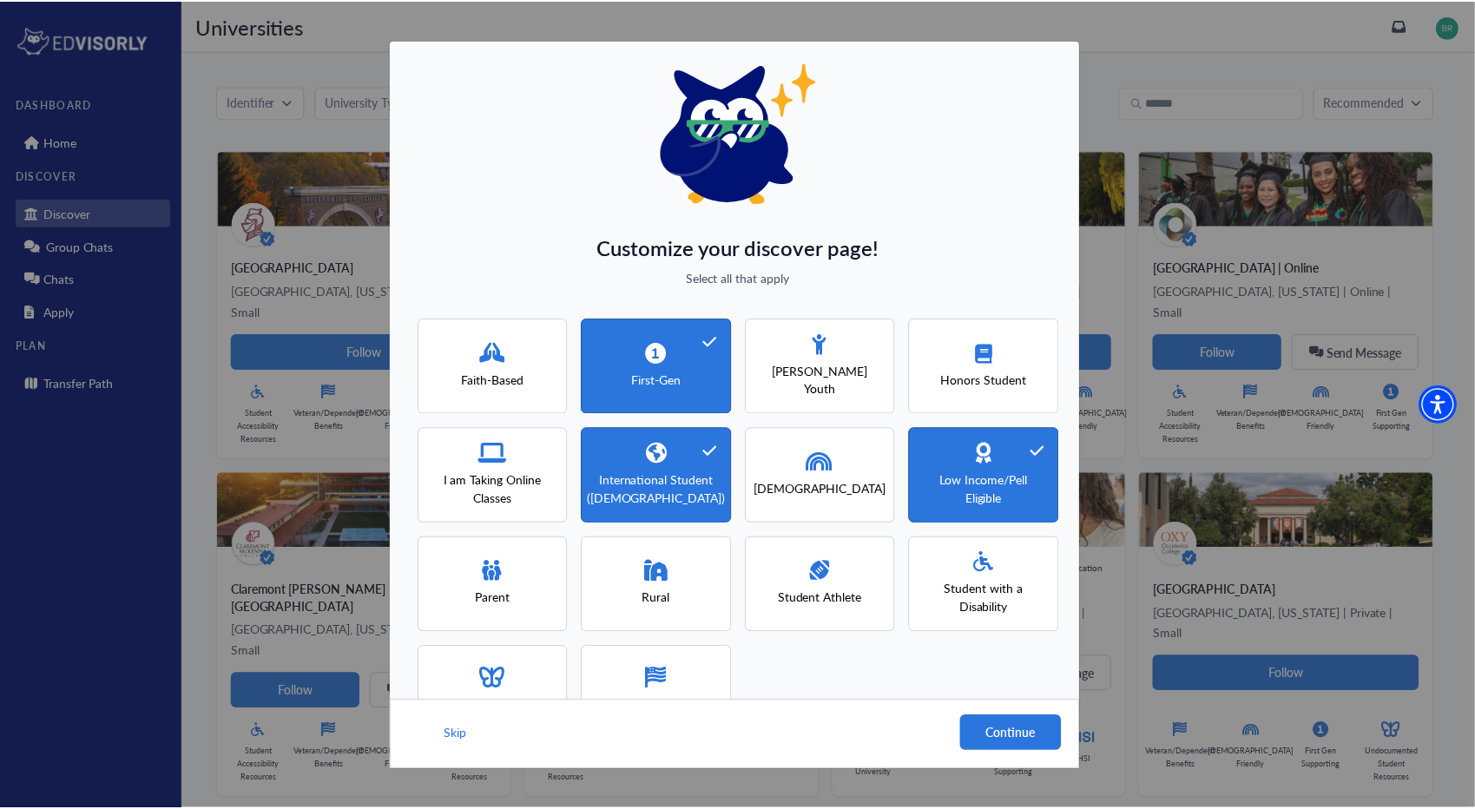
scroll to position [59, 0]
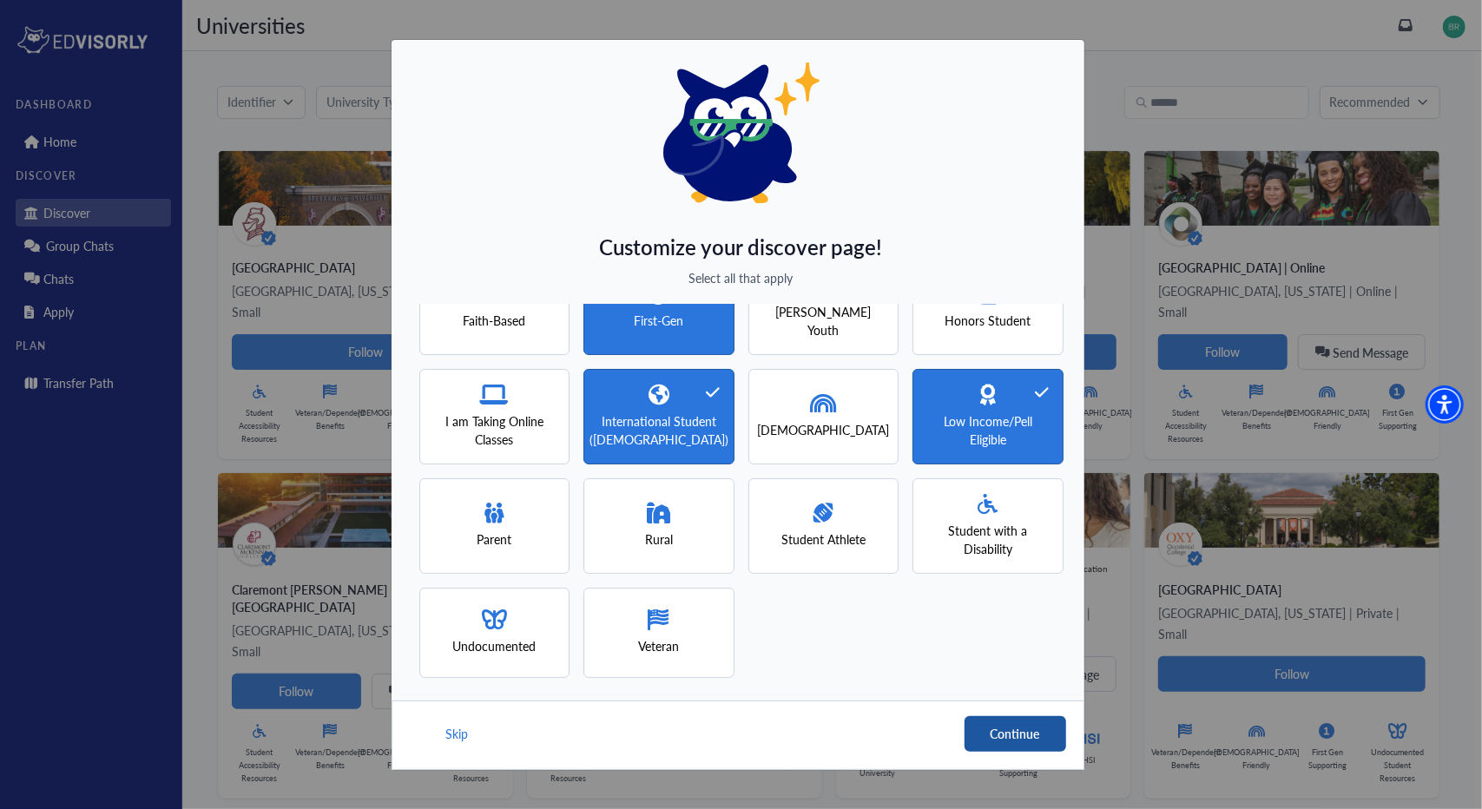
click at [997, 723] on button "Continue" at bounding box center [1016, 734] width 102 height 36
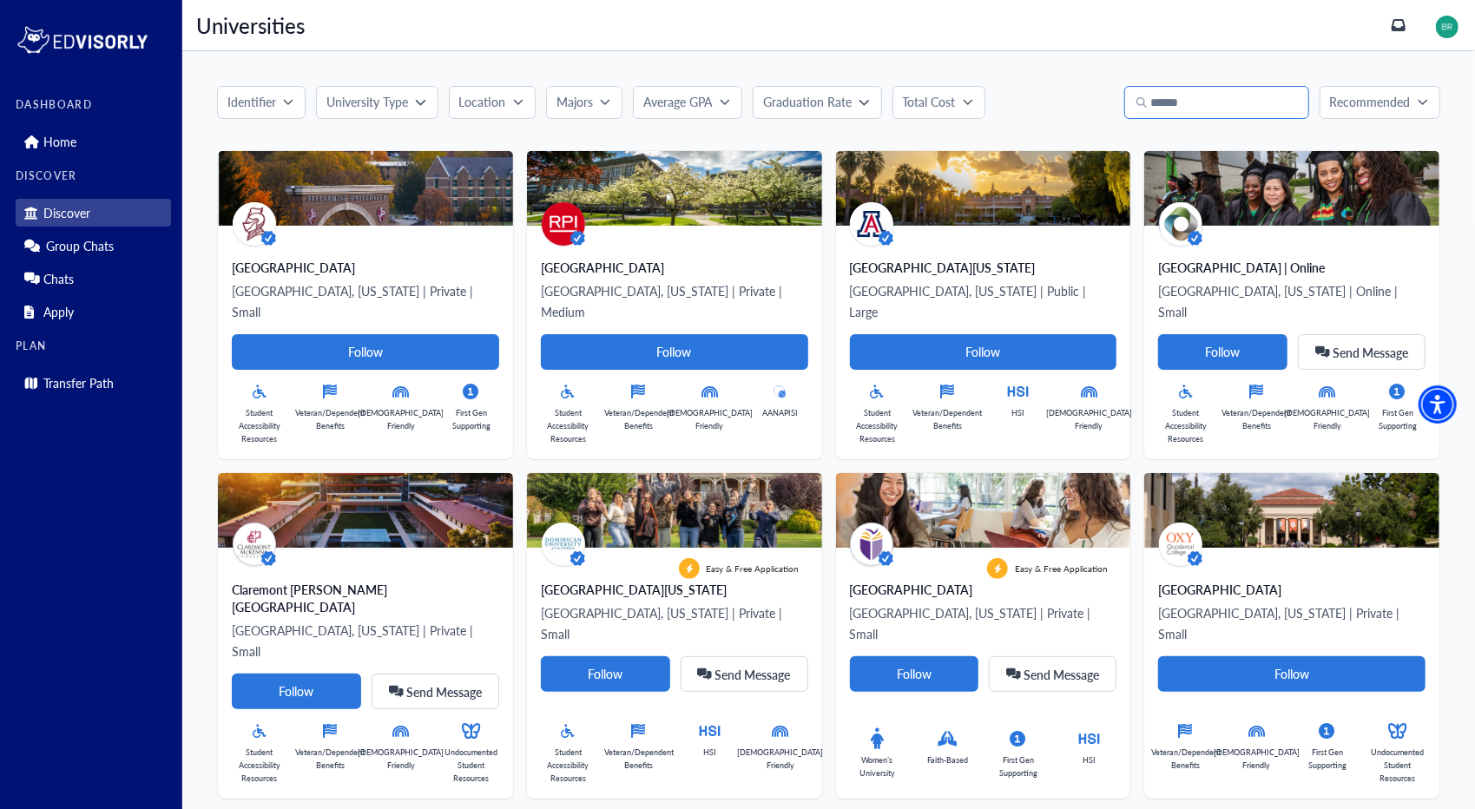
click at [1243, 95] on input "Search" at bounding box center [1216, 102] width 185 height 33
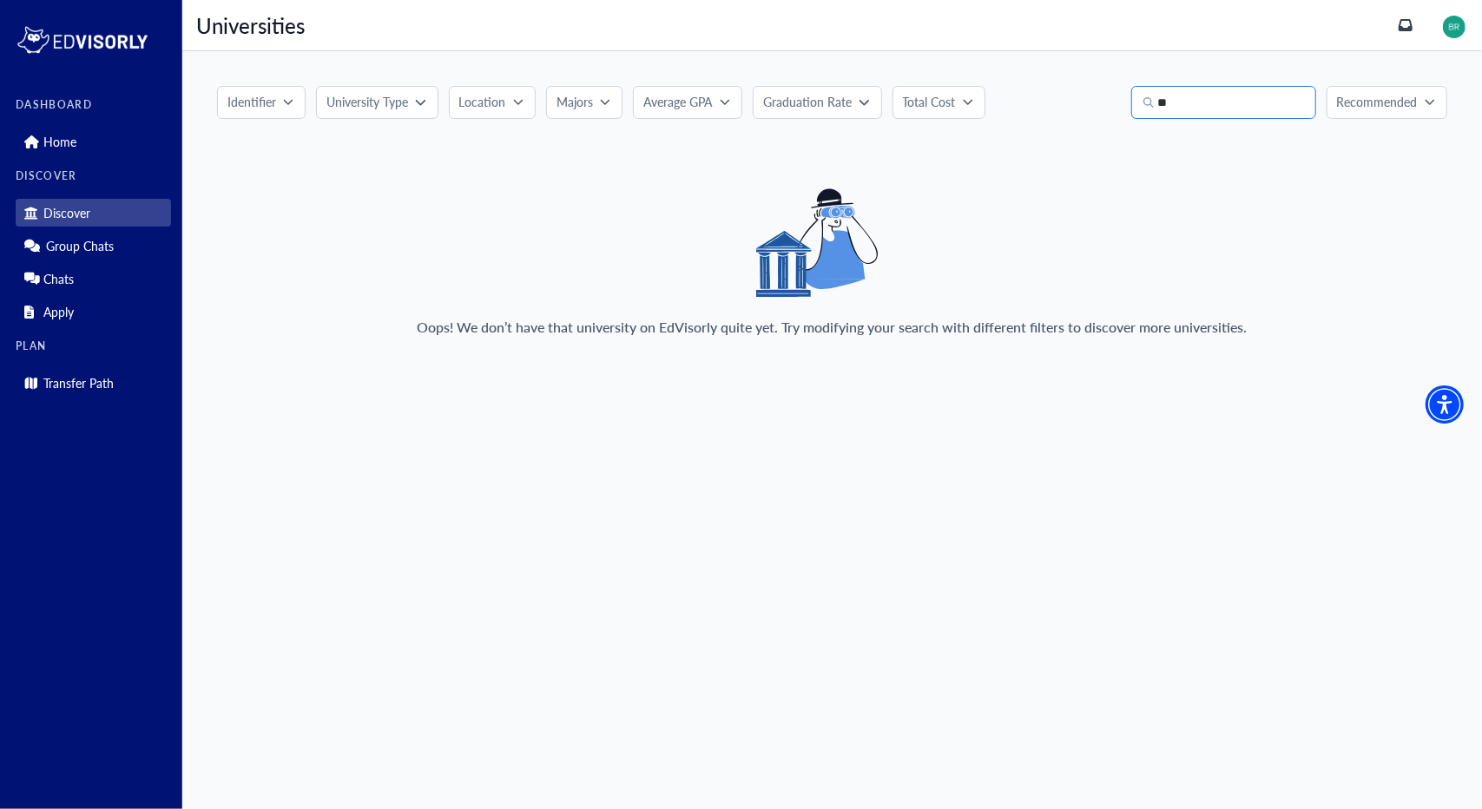
type input "*"
type input "********"
drag, startPoint x: 1241, startPoint y: 107, endPoint x: 1101, endPoint y: 112, distance: 139.9
click at [1101, 112] on div "Identifier University Type Location Majors Average GPA Graduation Rate Total Co…" at bounding box center [832, 102] width 1230 height 33
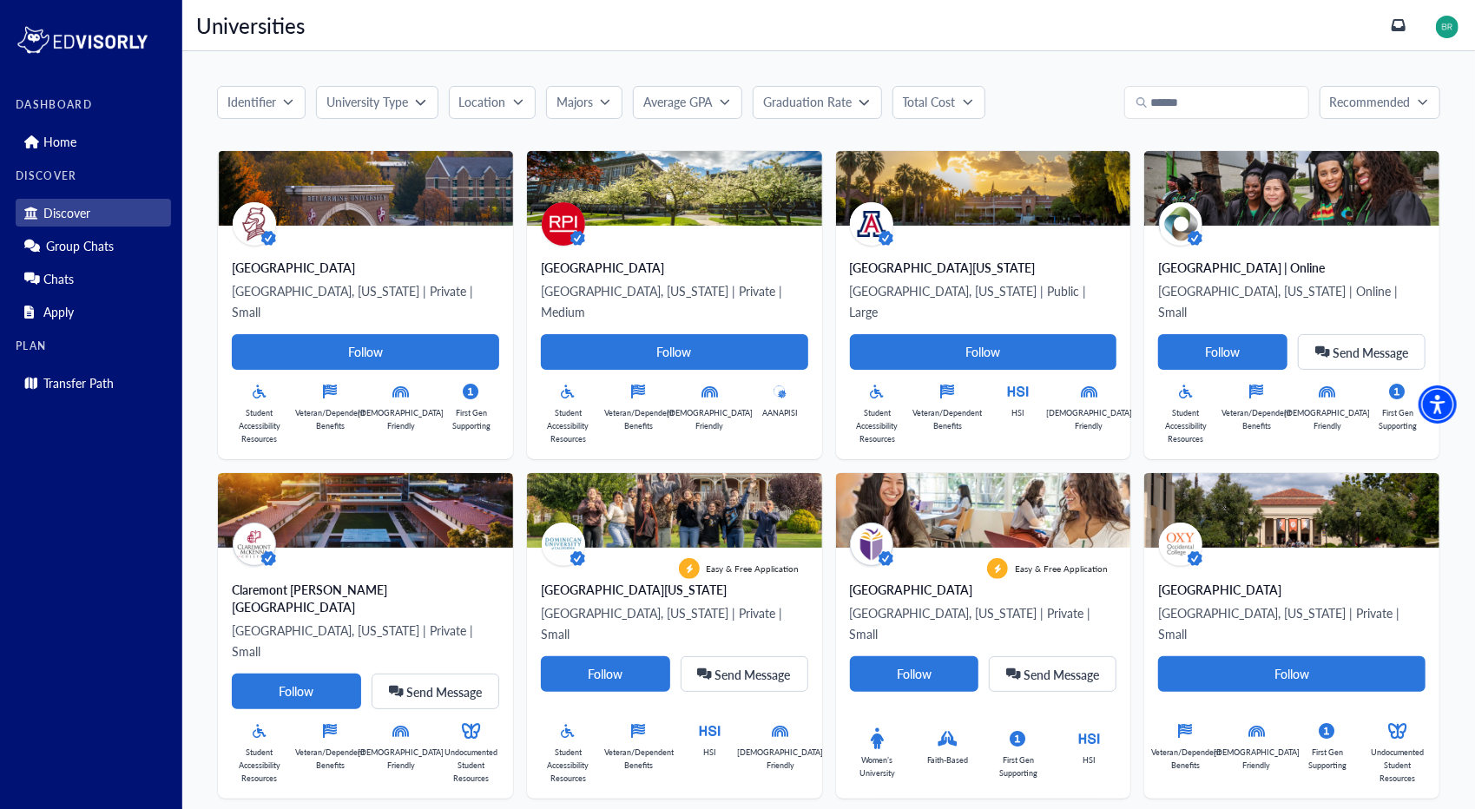
click at [705, 90] on button "Average GPA" at bounding box center [687, 102] width 109 height 33
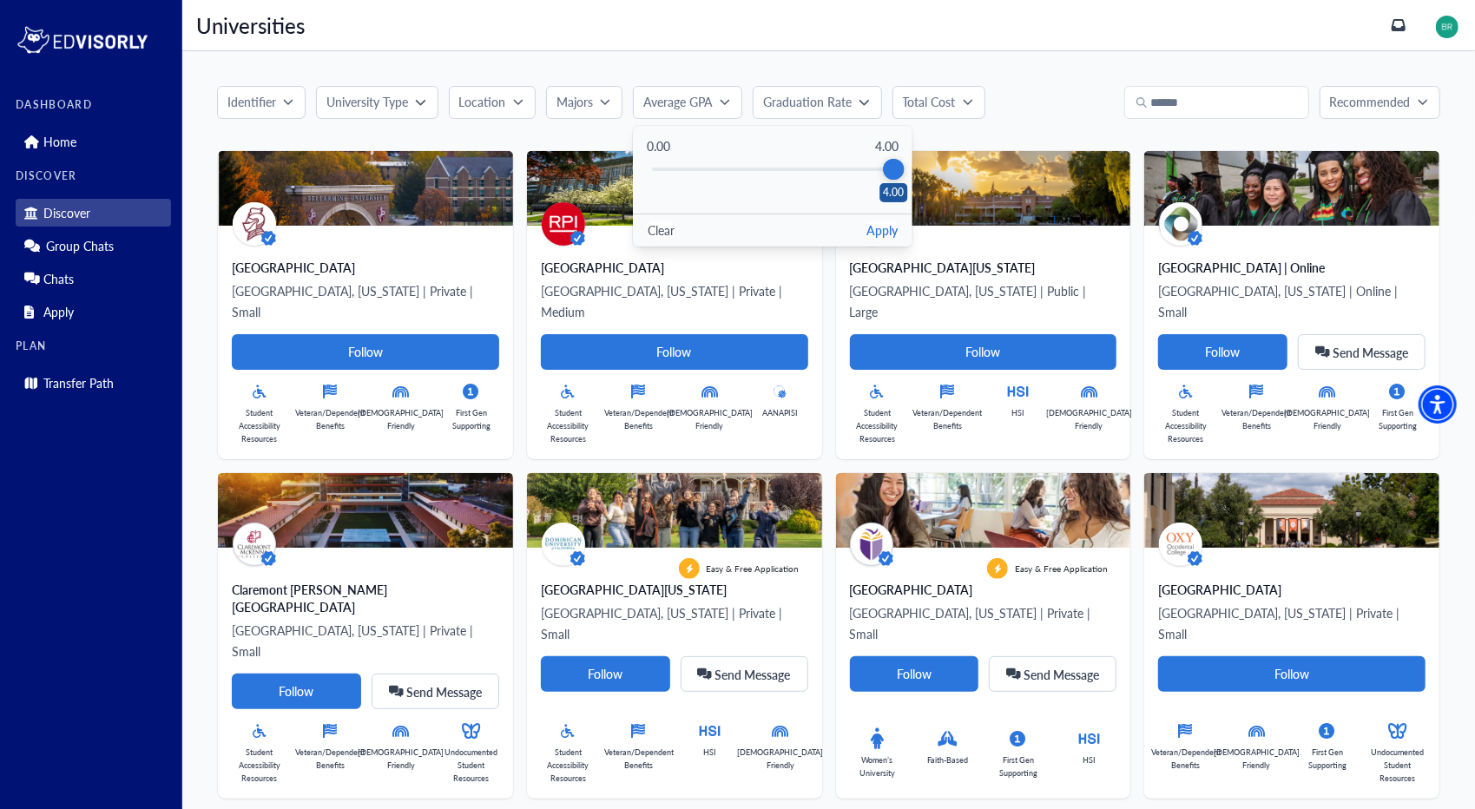
drag, startPoint x: 654, startPoint y: 172, endPoint x: 892, endPoint y: 181, distance: 238.0
click at [892, 181] on div "0.00 4.00 4.00" at bounding box center [773, 169] width 252 height 65
click at [886, 235] on button "Apply" at bounding box center [881, 230] width 31 height 18
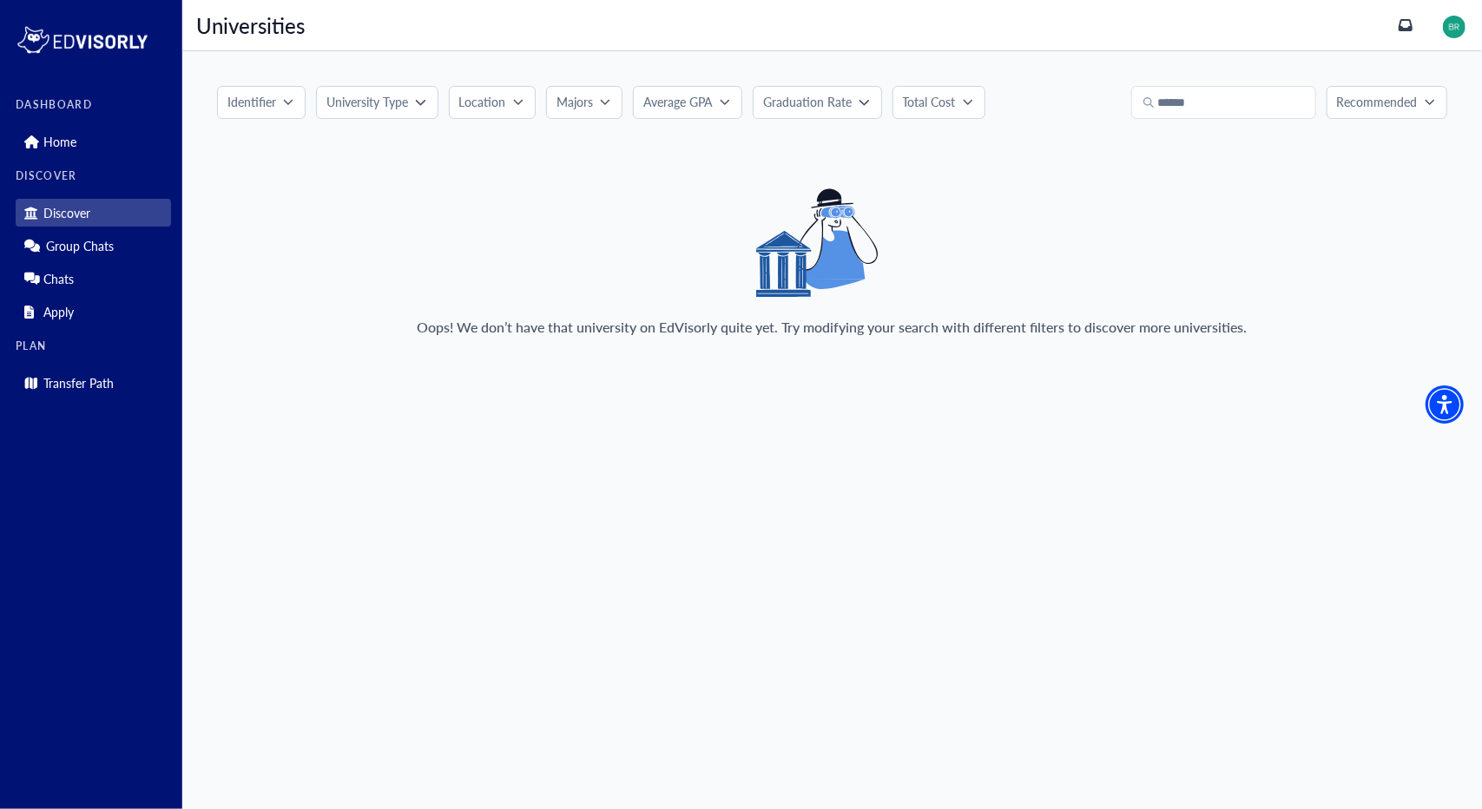
click at [701, 104] on p "Average GPA" at bounding box center [677, 102] width 69 height 18
drag, startPoint x: 899, startPoint y: 172, endPoint x: 604, endPoint y: 214, distance: 298.1
click at [604, 214] on div "Identifier University Type Location Majors Average GPA Average GPA 0.00 4.00 0.…" at bounding box center [832, 218] width 1300 height 335
click at [576, 168] on div "Identifier University Type Location Majors Average GPA Average GPA 0.00 4.00 Cl…" at bounding box center [832, 218] width 1300 height 335
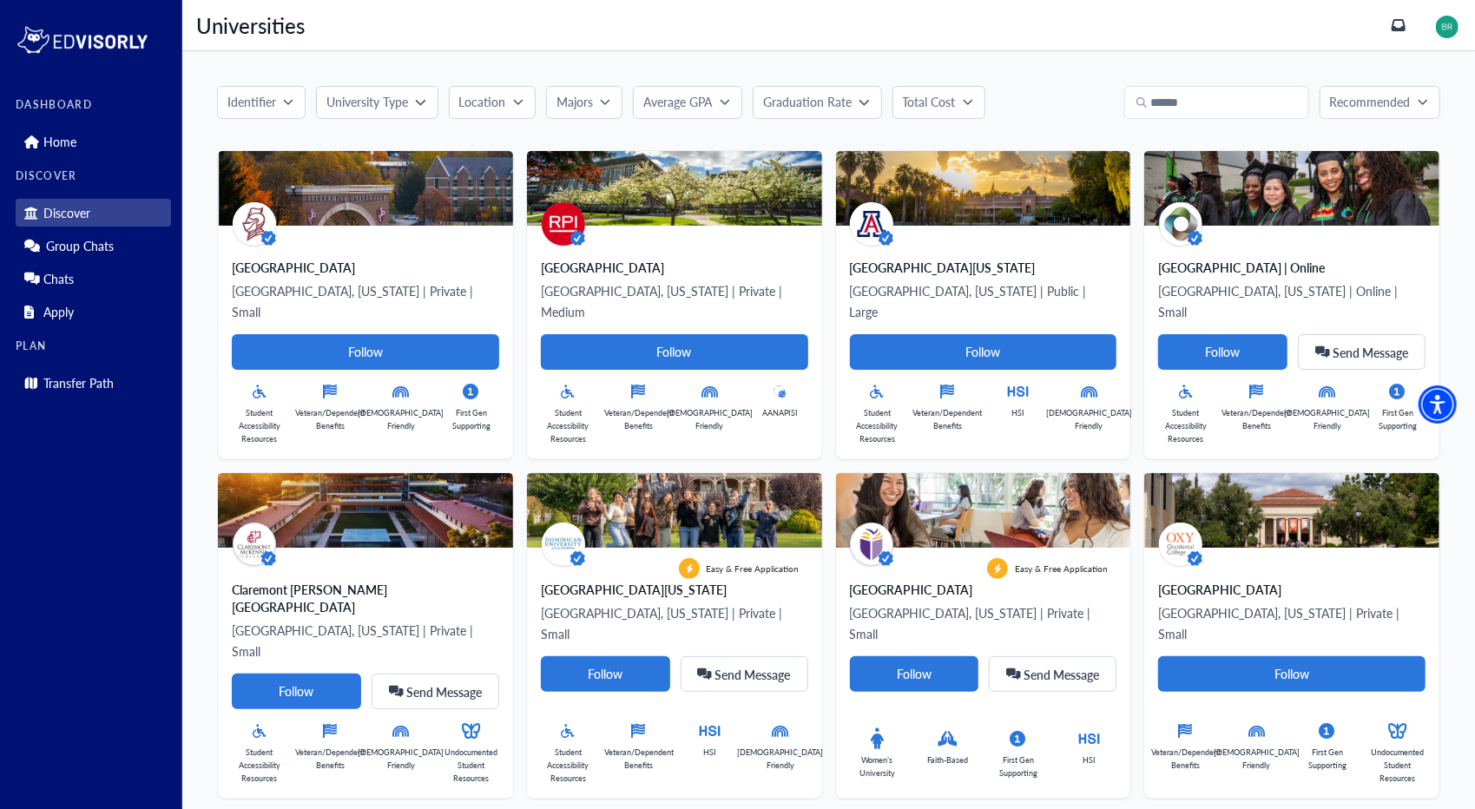
click at [413, 108] on div "University Type" at bounding box center [370, 102] width 89 height 18
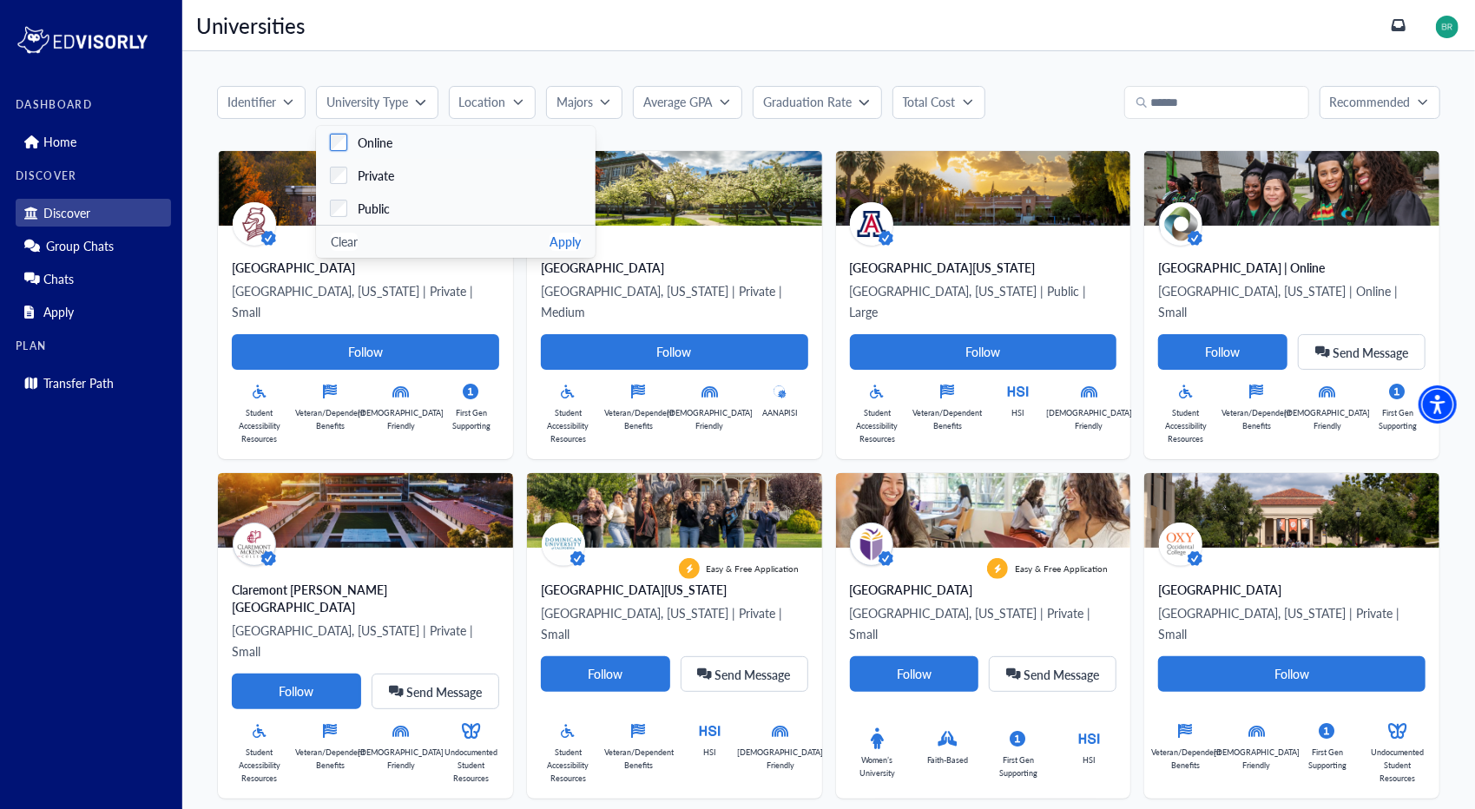
click at [362, 140] on span "Online" at bounding box center [375, 143] width 35 height 18
click at [566, 250] on button "Apply" at bounding box center [565, 242] width 31 height 18
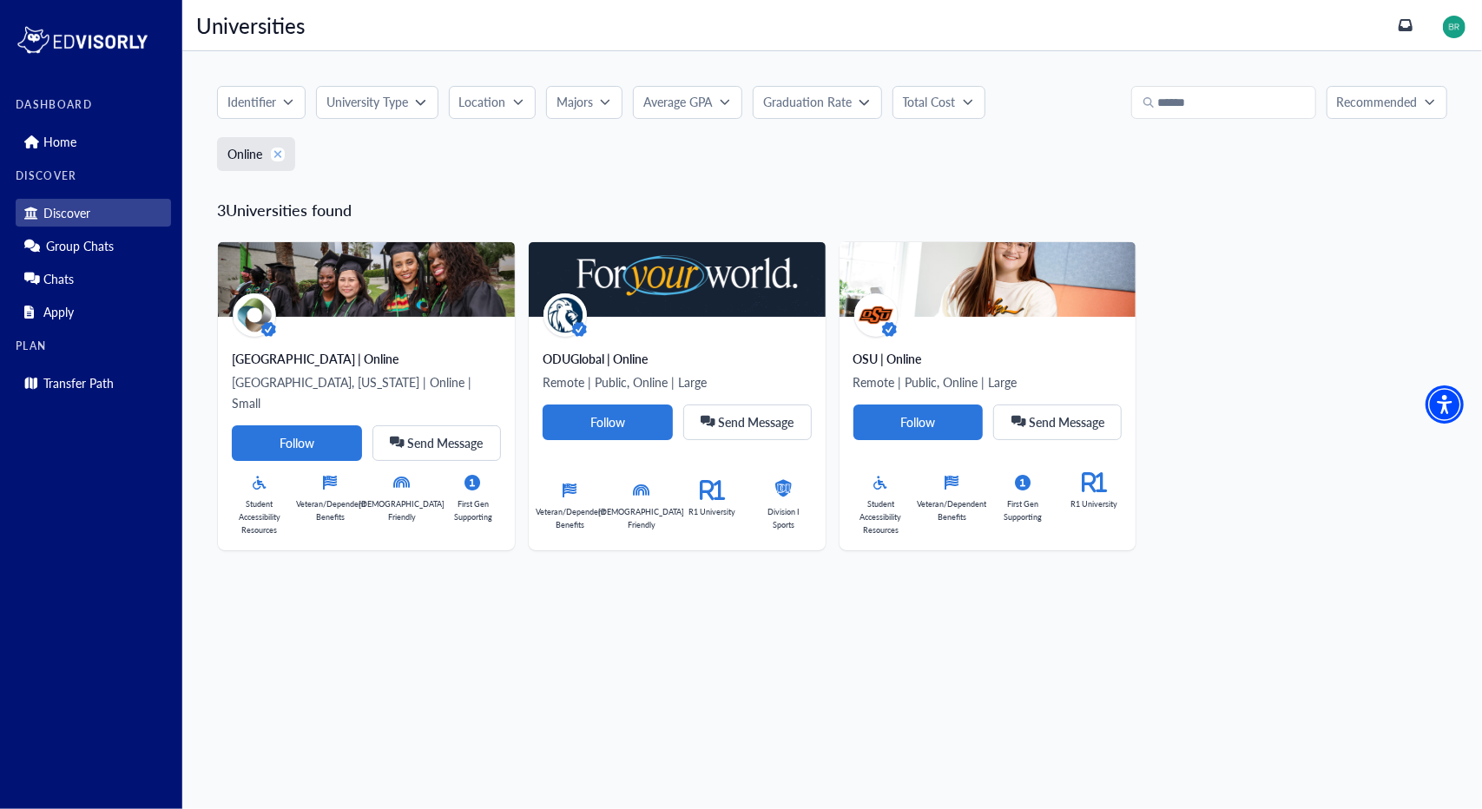
click at [280, 154] on icon "xmark" at bounding box center [278, 154] width 10 height 12
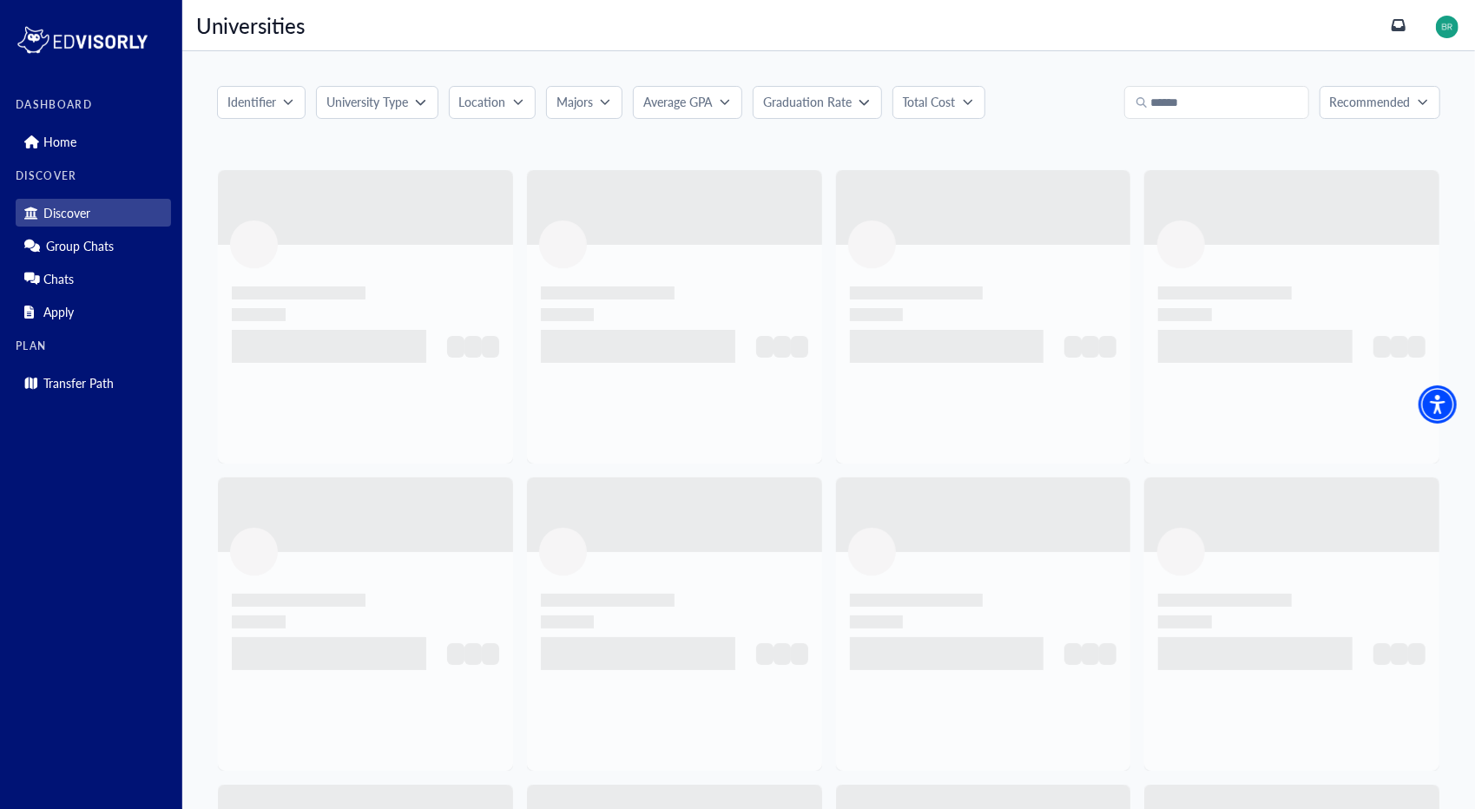
click at [358, 109] on p "University Type" at bounding box center [367, 102] width 82 height 18
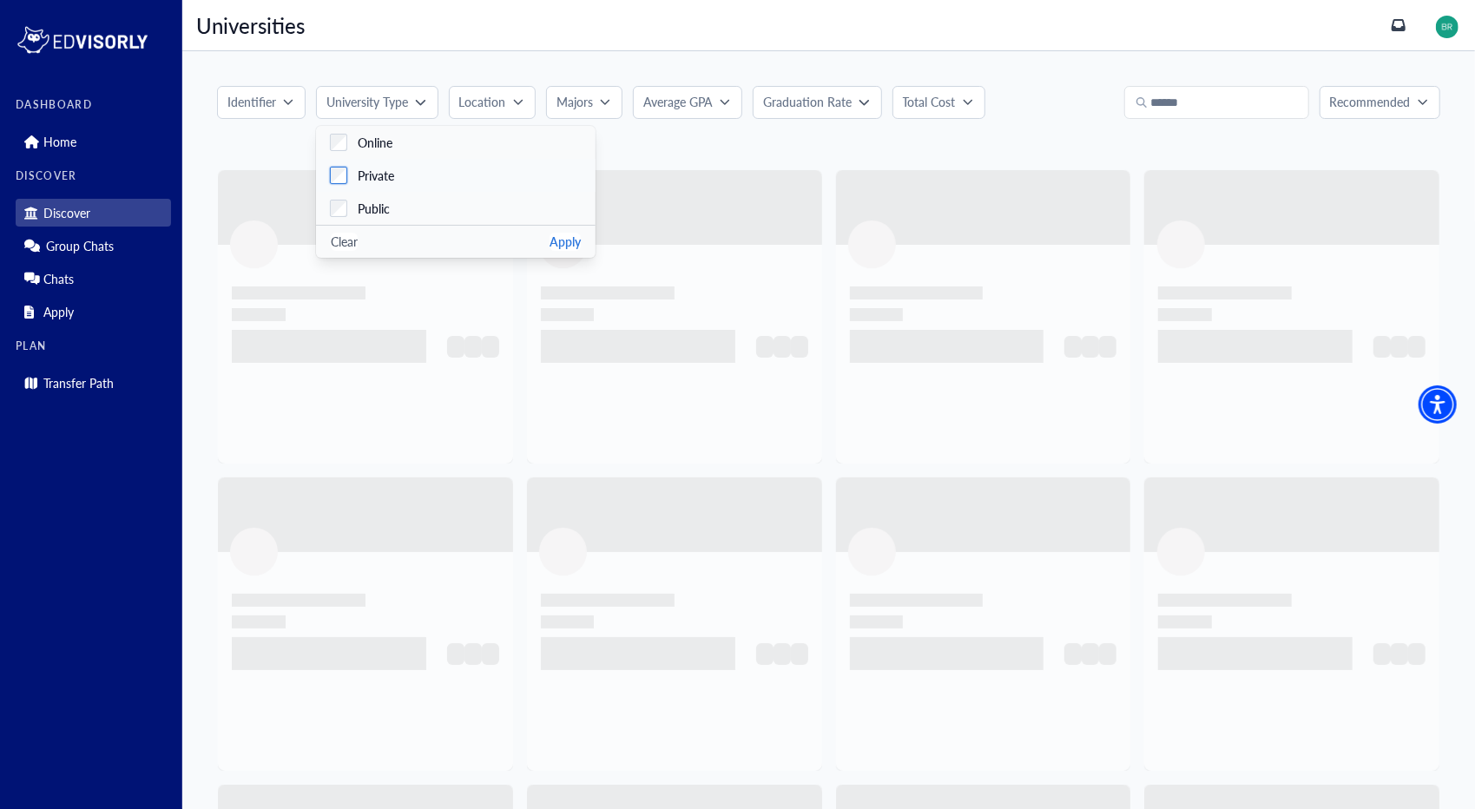
click at [353, 174] on div "Private" at bounding box center [370, 176] width 47 height 18
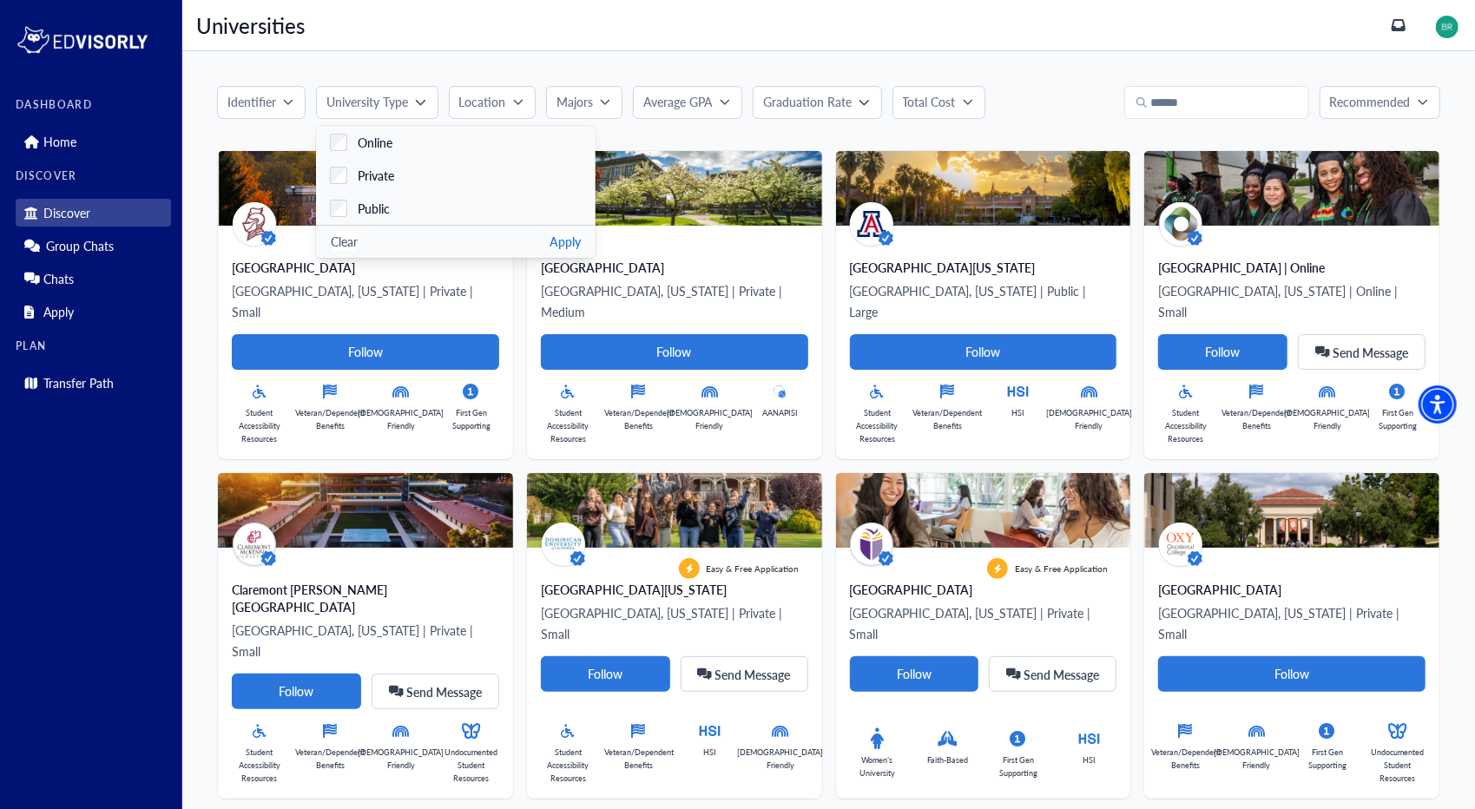
click at [553, 247] on button "Apply" at bounding box center [565, 242] width 31 height 18
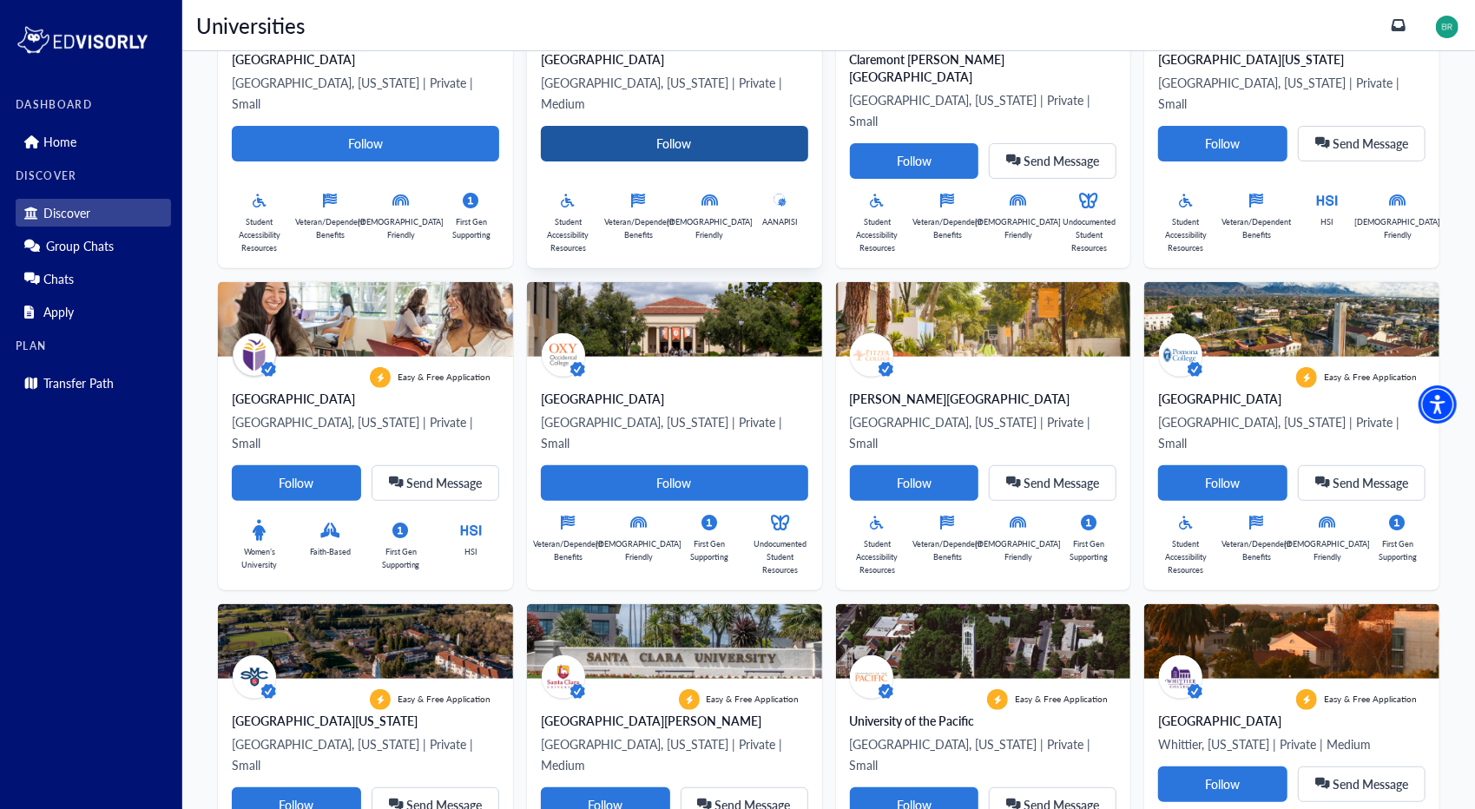
scroll to position [0, 0]
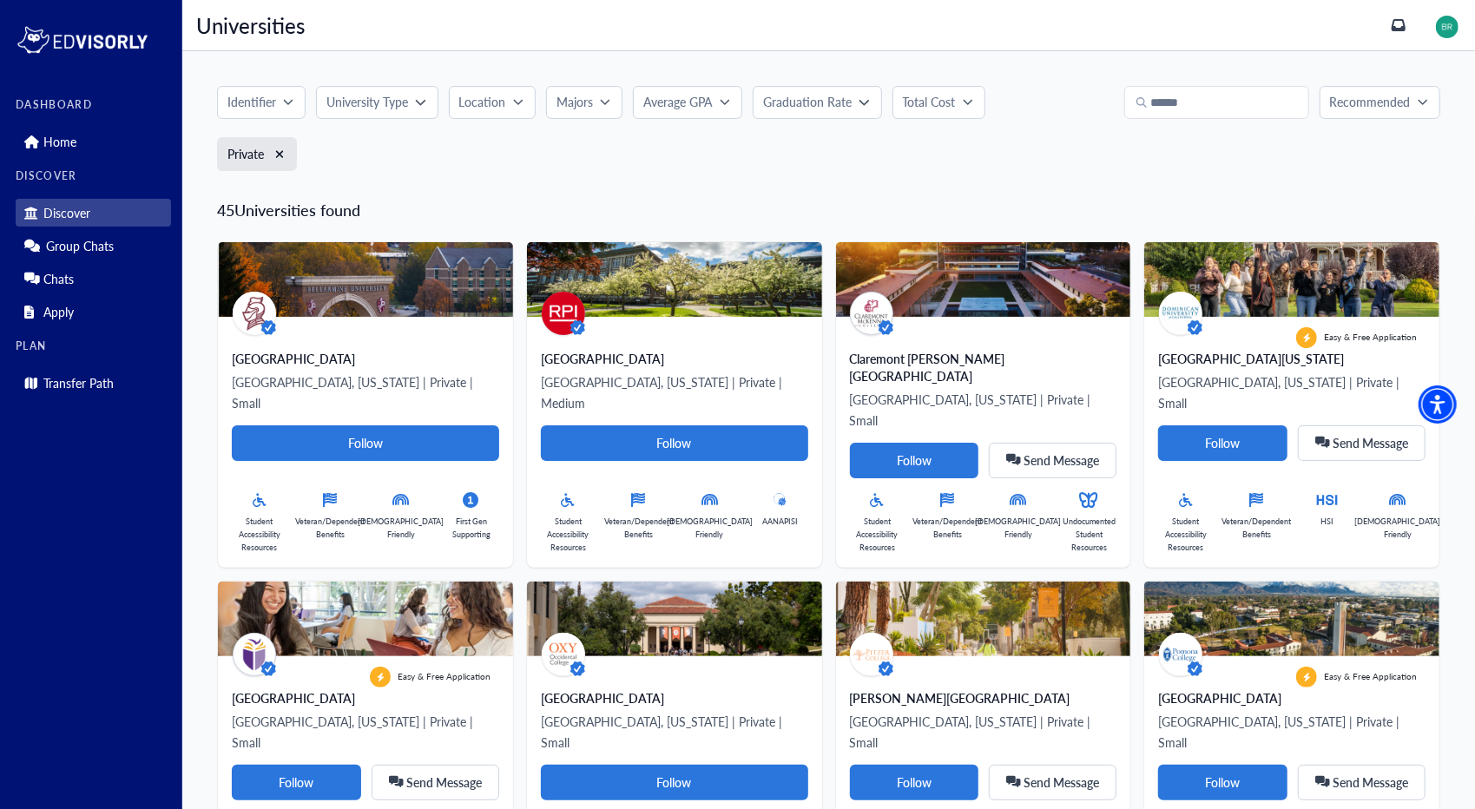
click at [1457, 22] on img at bounding box center [1447, 27] width 23 height 23
